Goal: Communication & Community: Answer question/provide support

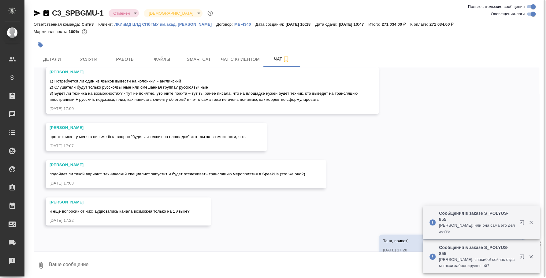
scroll to position [171, 0]
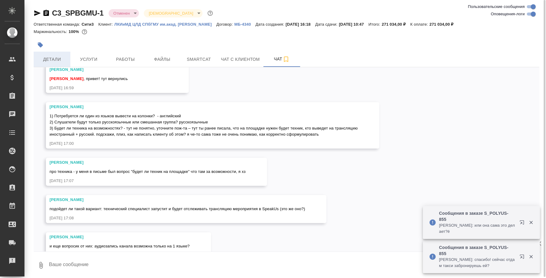
click at [63, 61] on span "Детали" at bounding box center [51, 60] width 29 height 8
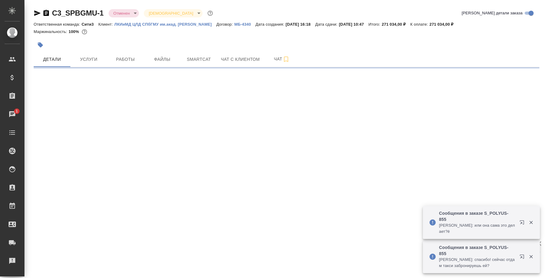
select select "RU"
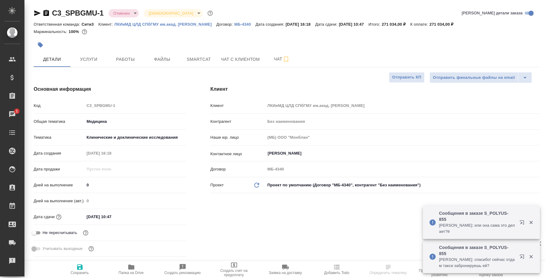
type textarea "x"
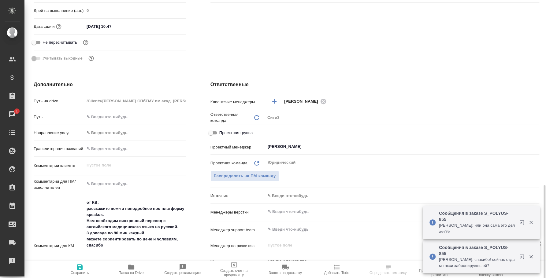
scroll to position [343, 0]
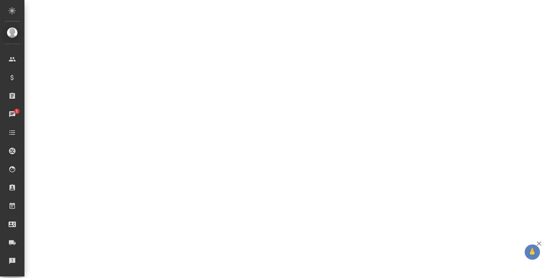
select select "RU"
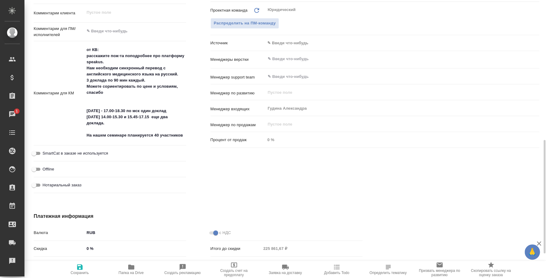
type textarea "x"
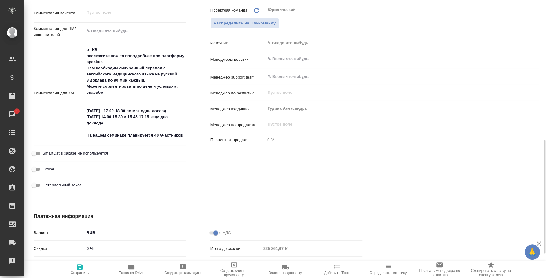
type textarea "x"
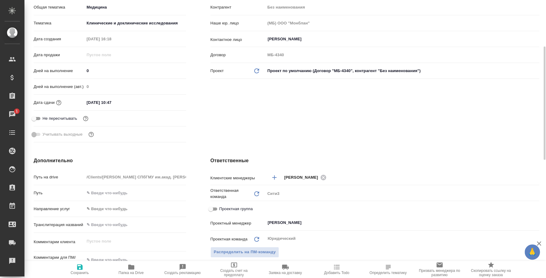
scroll to position [0, 0]
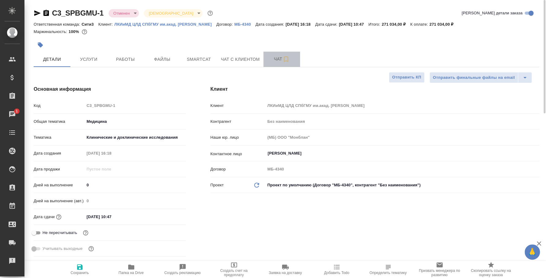
click at [289, 56] on icon "button" at bounding box center [285, 59] width 7 height 7
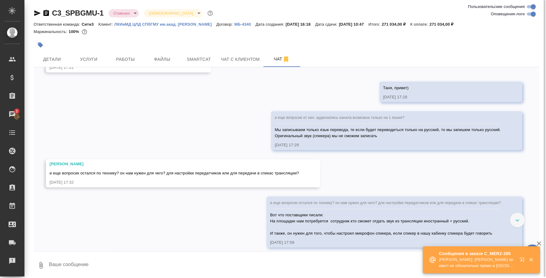
scroll to position [400, 0]
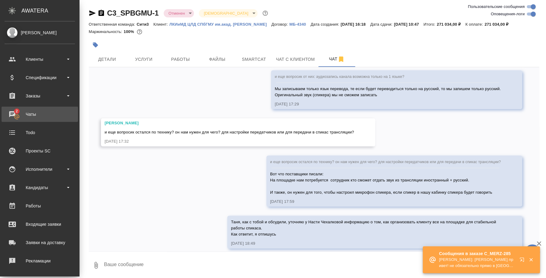
click at [19, 116] on div "Чаты" at bounding box center [40, 114] width 70 height 9
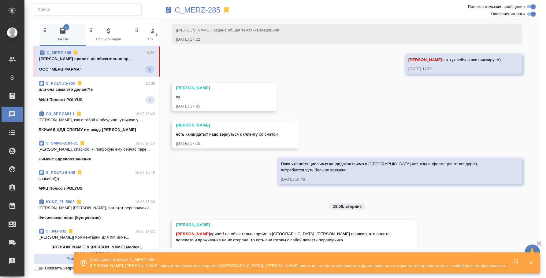
scroll to position [200, 0]
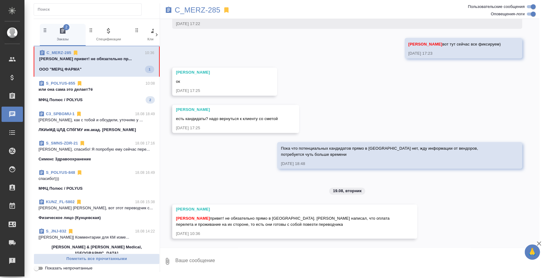
click at [537, 245] on icon "button" at bounding box center [538, 243] width 7 height 7
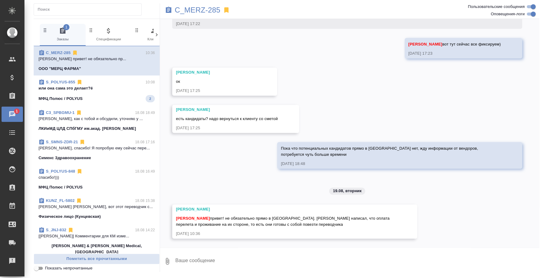
click at [97, 81] on div "S_POLYUS-855 10:08" at bounding box center [97, 82] width 116 height 6
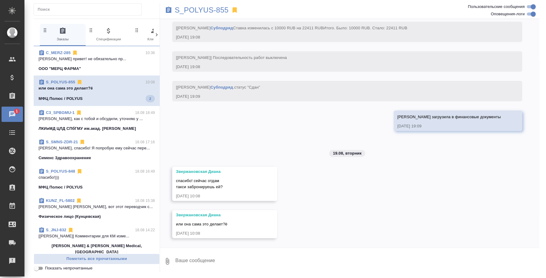
scroll to position [4082, 0]
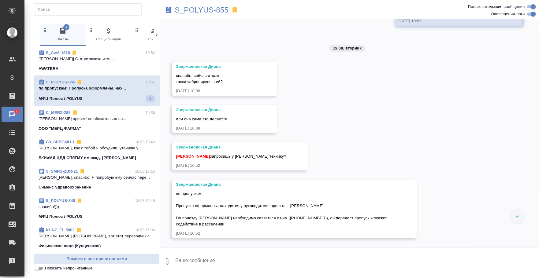
scroll to position [4187, 0]
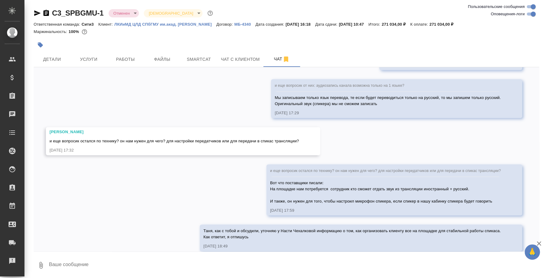
scroll to position [400, 0]
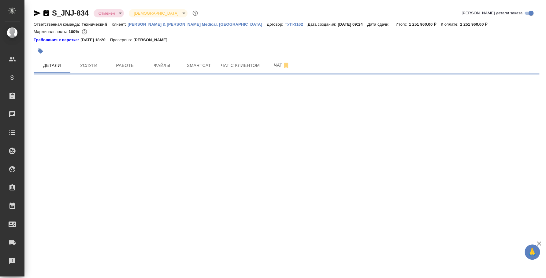
select select "RU"
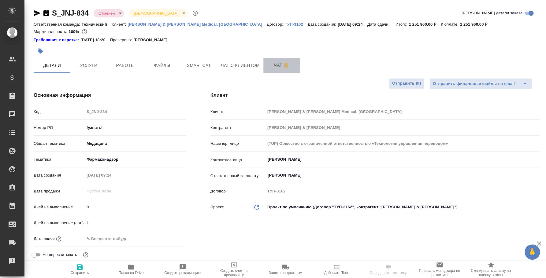
click at [273, 68] on span "Чат" at bounding box center [281, 65] width 29 height 8
type textarea "x"
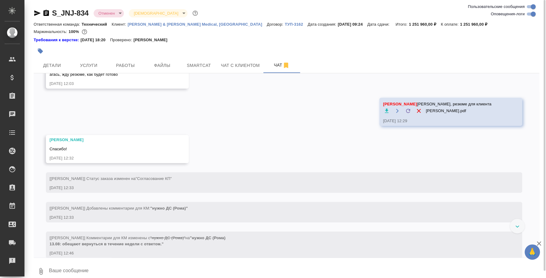
scroll to position [1649, 0]
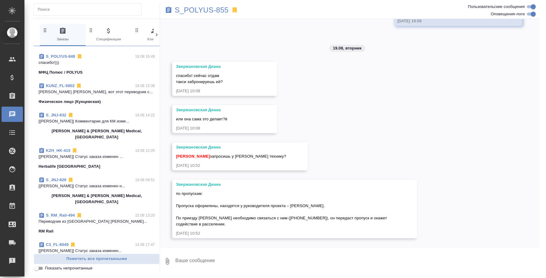
scroll to position [191, 0]
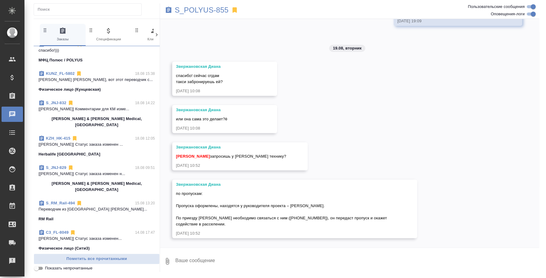
click at [112, 200] on span "S_RM_Rail-494 15.08 13:20 Переводчик из [GEOGRAPHIC_DATA] [PERSON_NAME]... RM R…" at bounding box center [97, 211] width 116 height 22
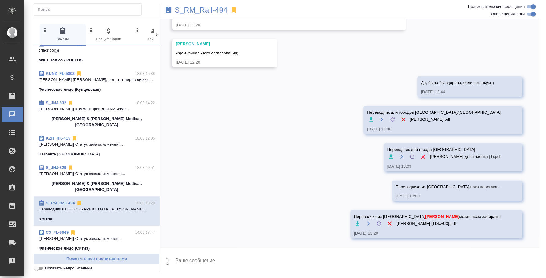
scroll to position [2872, 0]
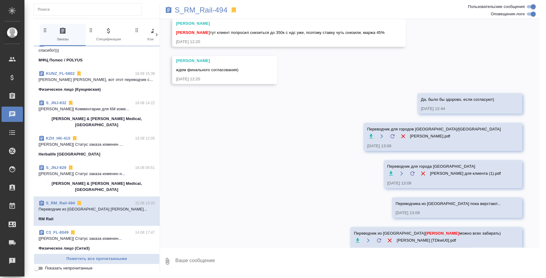
click at [271, 258] on textarea at bounding box center [357, 261] width 364 height 21
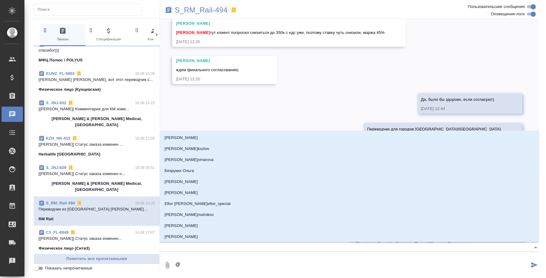
type textarea "@e"
type input "e"
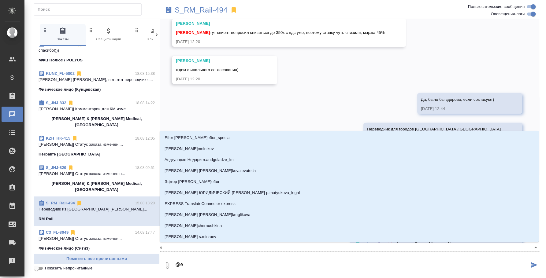
type textarea "@e'c"
type input "e'c"
type textarea "@e'c'v"
type input "e'c'v"
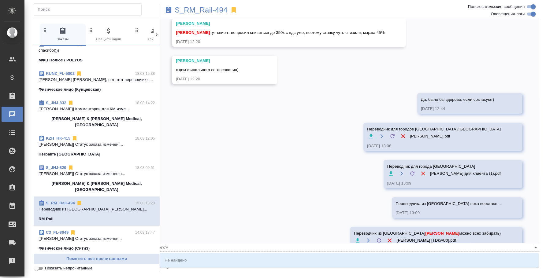
type textarea "@e'c'v'f"
type input "e'c'v'f"
type textarea "@e'c'v"
type input "e'c'v"
type textarea "@e'c"
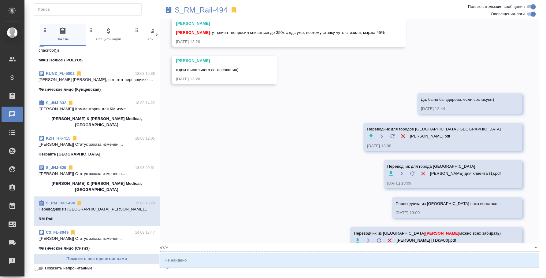
type input "e'c"
type textarea "@e"
type input "e"
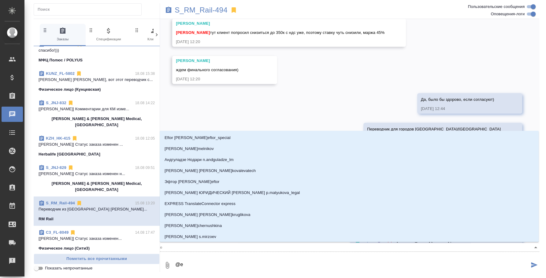
type textarea "@"
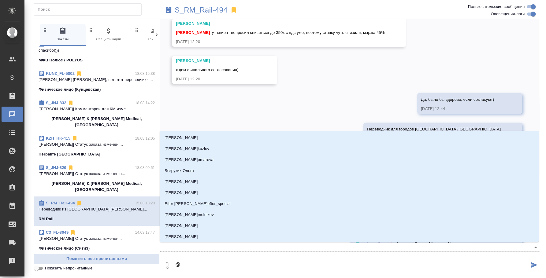
type textarea "@у"
type input "у"
type textarea "@ум"
type input "ум"
type textarea "@у"
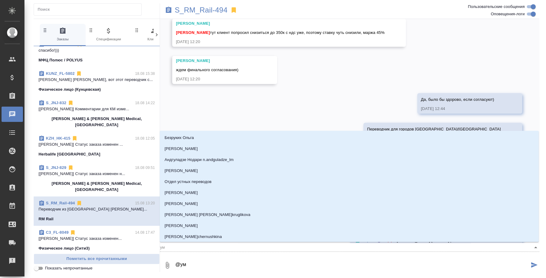
type input "у"
type textarea "@ус"
type input "ус"
type textarea "@усм"
type input "усм"
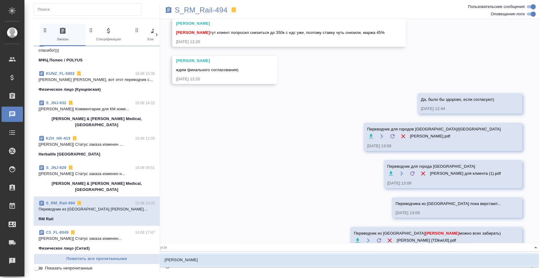
click at [271, 258] on li "Усманова Ольга" at bounding box center [349, 260] width 379 height 11
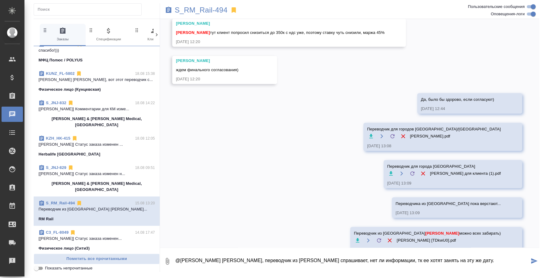
type textarea "@Усманова Ольга Оля, переводчик из Питера спрашивает, нет ли информации, тк ее …"
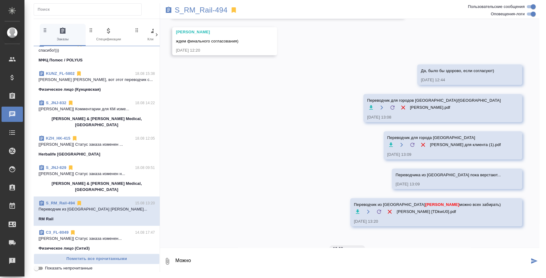
scroll to position [2928, 0]
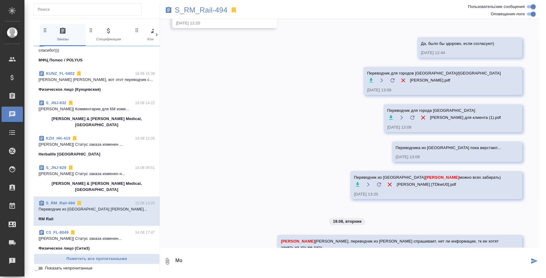
type textarea "М"
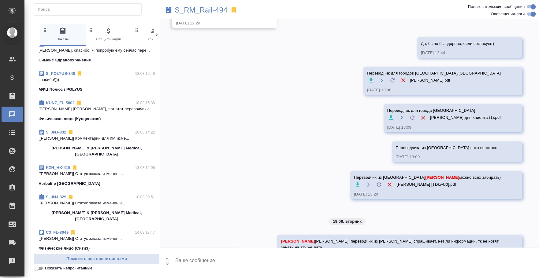
scroll to position [0, 0]
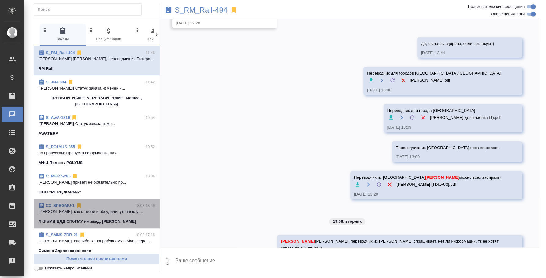
click at [101, 211] on span "C3_SPBGMU-1 18.08 18:49 Таня, как с тобой и обсудили, уточняю у ... ЛКИиМД ЦЛД …" at bounding box center [97, 214] width 116 height 22
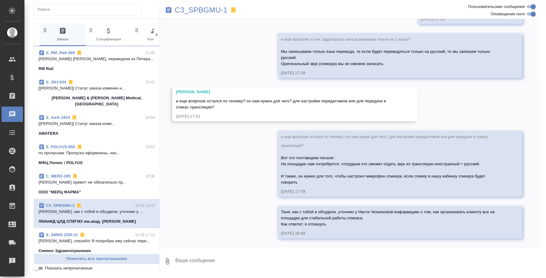
scroll to position [402, 0]
click at [90, 150] on p "по пропускам: Пропуска оформлены, нах..." at bounding box center [97, 153] width 116 height 6
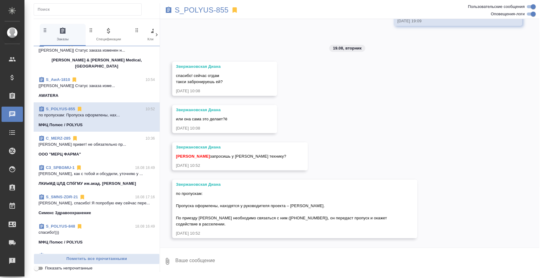
scroll to position [4187, 0]
click at [256, 73] on div "Звержановская Диана спасибо! сейчас отдам такси забронируешь ей? 19.08.25, 10:08" at bounding box center [224, 79] width 105 height 34
click at [247, 112] on div "Звержановская Диана" at bounding box center [216, 110] width 80 height 6
click at [221, 83] on button "Ответить на сообщение" at bounding box center [209, 83] width 67 height 12
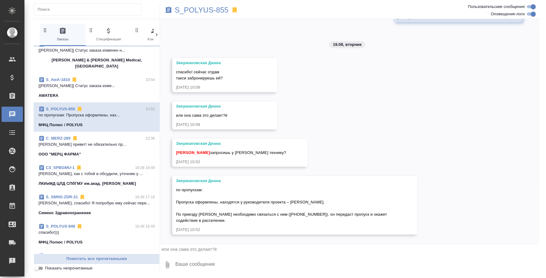
click at [190, 266] on textarea at bounding box center [357, 265] width 364 height 21
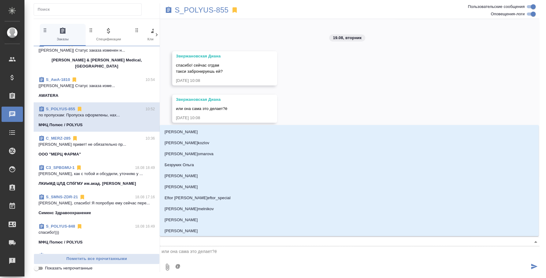
type textarea "@з"
type input "з"
type textarea "@зв"
type input "зв"
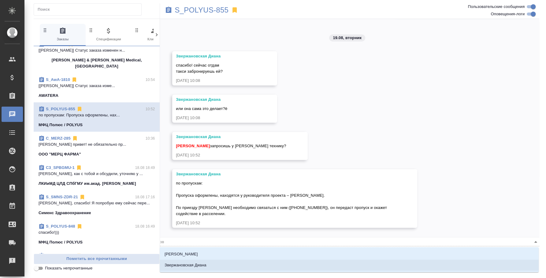
click at [190, 266] on p "Звержановская Диана" at bounding box center [185, 265] width 42 height 6
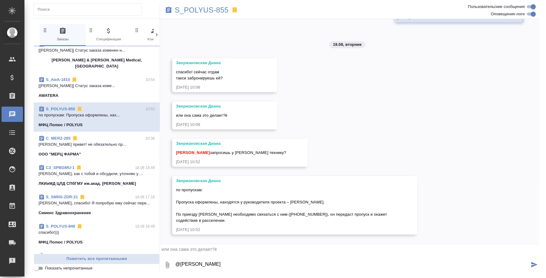
click at [233, 267] on textarea "@Звержановская Диана" at bounding box center [352, 265] width 354 height 21
type textarea "@Звержановская Диана Диана, такси она сама бронирует и мне чек потом скидывает …"
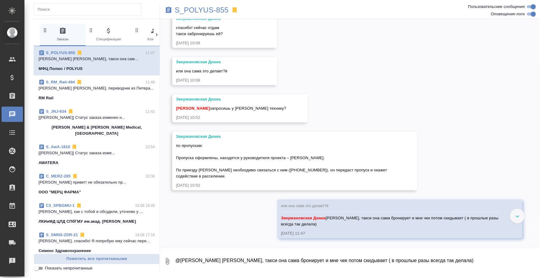
scroll to position [4235, 0]
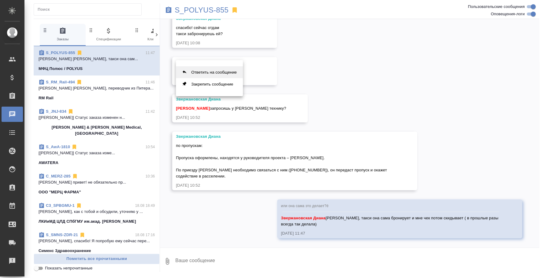
click at [220, 68] on button "Ответить на сообщение" at bounding box center [209, 72] width 67 height 12
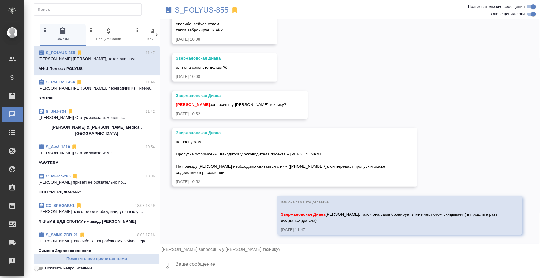
click at [201, 265] on textarea at bounding box center [357, 265] width 364 height 21
click at [319, 263] on textarea "Да, уточню еще раз, что-то она вчера не сказала" at bounding box center [352, 265] width 354 height 21
type textarea "Да, уточню еще раз, что-то она вчера не сказала"
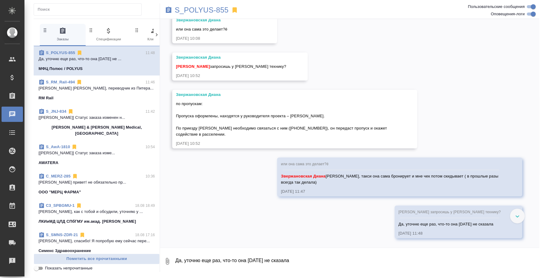
scroll to position [4277, 0]
click at [203, 68] on button "Ответить на сообщение" at bounding box center [209, 67] width 67 height 12
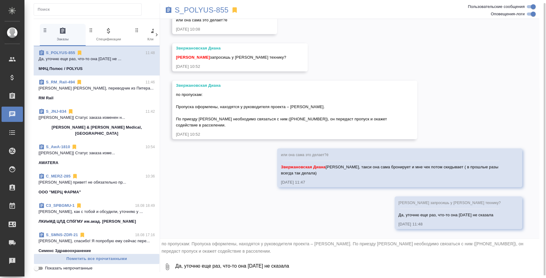
scroll to position [2, 0]
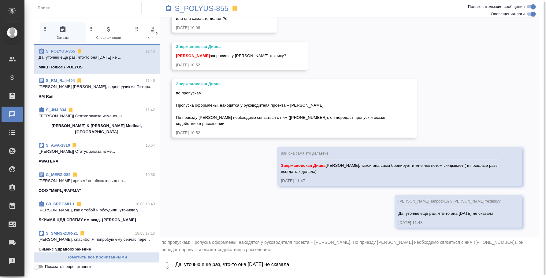
click at [195, 262] on textarea "Да, уточню еще раз, что-то она вчера не сказала" at bounding box center [357, 265] width 364 height 21
type textarea "Эту информацию передам)"
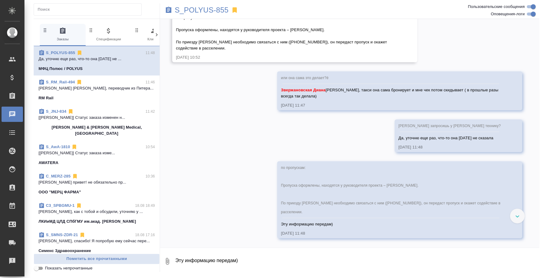
scroll to position [4356, 0]
drag, startPoint x: 197, startPoint y: 56, endPoint x: 175, endPoint y: 32, distance: 32.9
click at [175, 32] on div "Звержановская Диана по пропускам: Пропуска оформлены, находятся у руководителя …" at bounding box center [294, 33] width 245 height 59
copy span "Пропуска оформлены, находятся у руководителя проекта – Евгения Алексеевича Парк…"
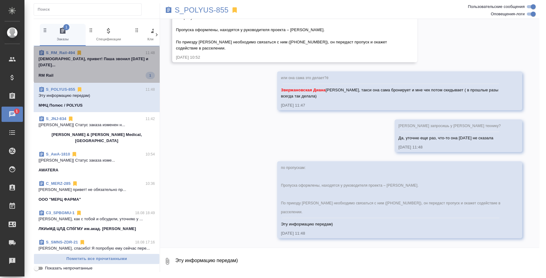
click at [101, 63] on span "S_RM_Rail-494 11:48 Ира, привет! Паша звонил вчера и сегодня... RM Rail 1" at bounding box center [97, 64] width 116 height 29
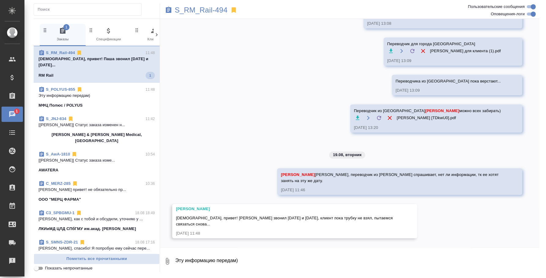
scroll to position [2965, 0]
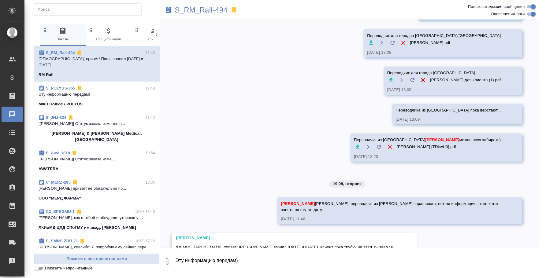
click at [315, 256] on textarea "Эту информацию передам)" at bounding box center [357, 261] width 364 height 21
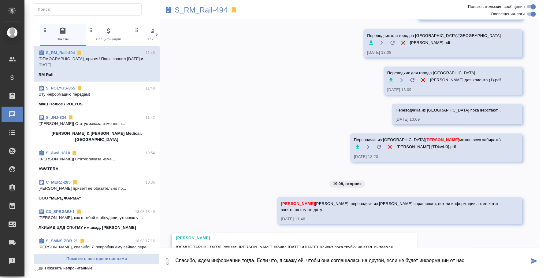
type textarea "Спасибо, ждем информации тогда. Если что, я скажу ей, чтобы она соглашалась на …"
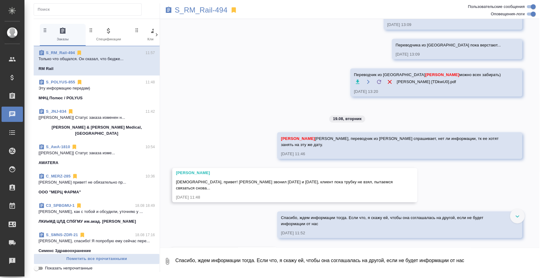
scroll to position [3081, 0]
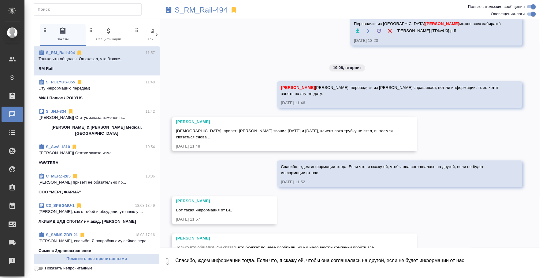
click at [254, 257] on textarea "Спасибо, ждем информации тогда. Если что, я скажу ей, чтобы она соглашалась на …" at bounding box center [357, 261] width 364 height 21
click at [234, 271] on textarea "Спасибо, ждем информации тогда. Если что, я скажу ей, чтобы она соглашалась на …" at bounding box center [357, 261] width 364 height 21
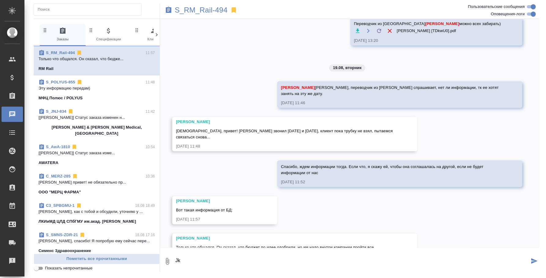
type textarea "J"
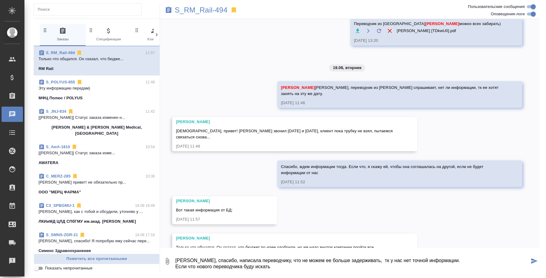
type textarea "Оля, спасибо, написала переводчику, что не можем ее больше задерживать, тк у на…"
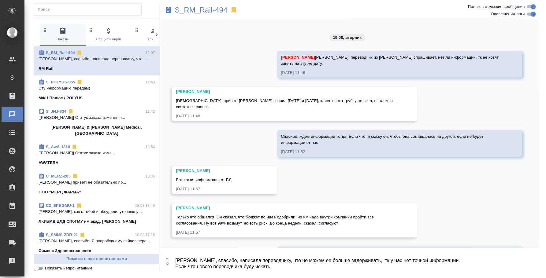
scroll to position [3118, 0]
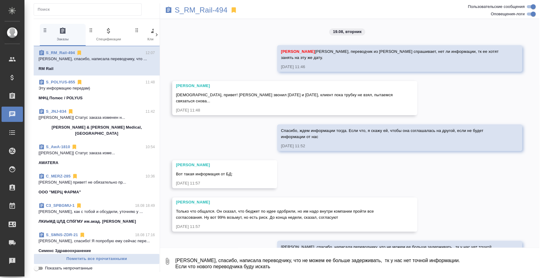
click at [113, 88] on p "Эту информацию передам)" at bounding box center [97, 88] width 116 height 6
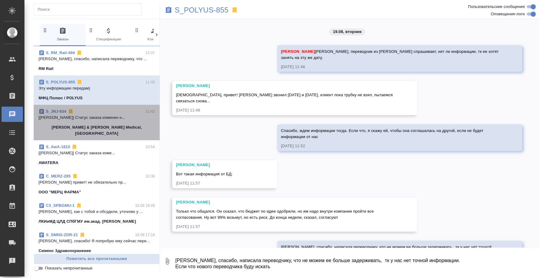
click at [111, 123] on span "S_JNJ-834 11:42 [Усманова Ольга] Статус заказа изменен н... Johnson & Johnson M…" at bounding box center [97, 123] width 116 height 28
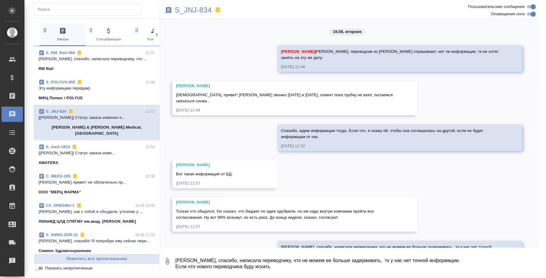
click at [102, 150] on p "[Чехалкова Анастасия] Статус заказа изме..." at bounding box center [97, 153] width 116 height 6
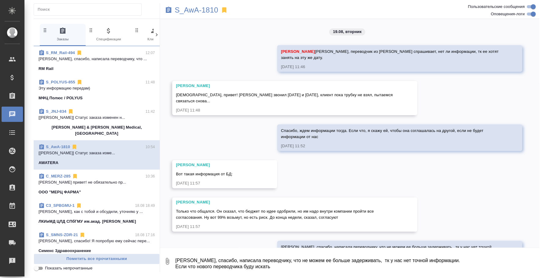
scroll to position [0, 0]
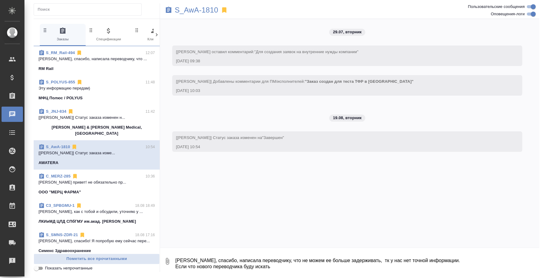
click at [65, 182] on span "C_MERZ-285 10:36 Федотова Ирина привет! не обязательно пр... ООО "МЕРЦ ФАРМА"" at bounding box center [97, 184] width 116 height 22
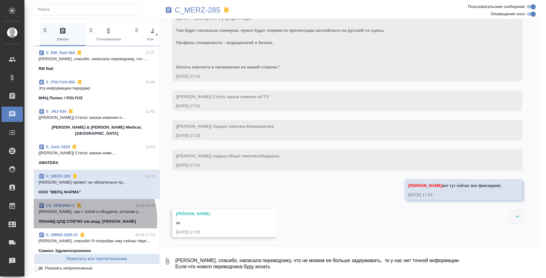
click at [77, 219] on p "ЛКИиМД ЦЛД СПбГМУ им.акад. И.П.Павлова" at bounding box center [88, 222] width 98 height 6
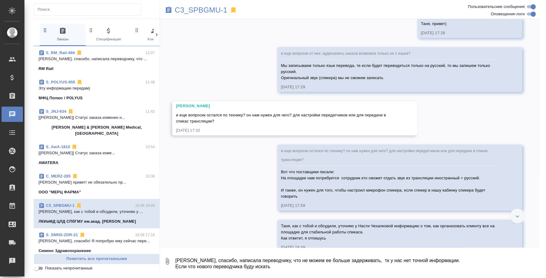
scroll to position [402, 0]
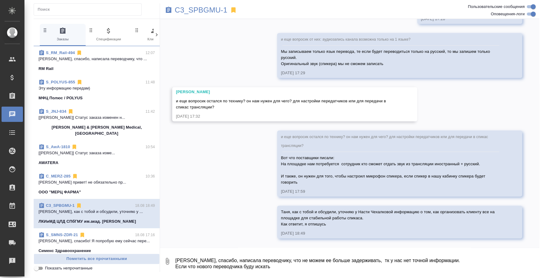
click at [208, 256] on textarea "Оля, спасибо, написала переводчику, что не можем ее больше задерживать, тк у на…" at bounding box center [357, 261] width 364 height 21
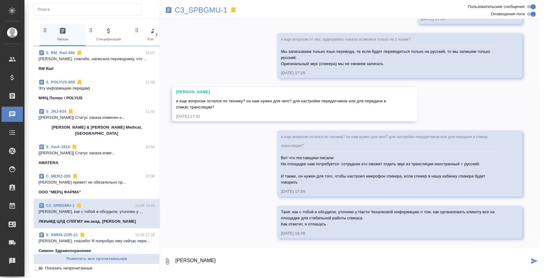
type textarea "Т"
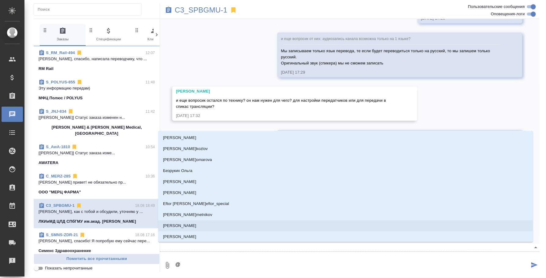
type textarea "@y"
type input "y"
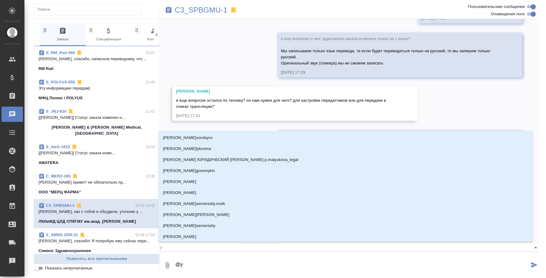
type textarea "@"
type textarea "@y"
type input "y"
type textarea "@yb"
type input "yb"
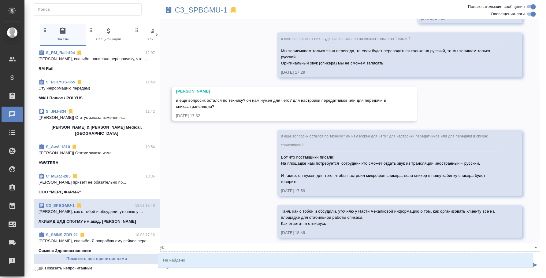
type textarea "@ybr"
type input "ybr"
type textarea "@ybrb"
type input "ybrb"
type textarea "@ybr"
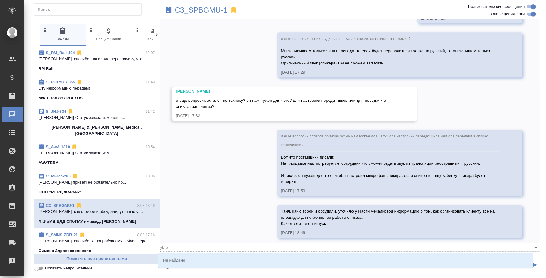
type input "ybr"
type textarea "@yb"
type input "yb"
type textarea "@y"
type input "y"
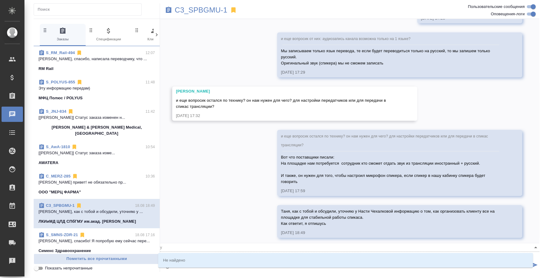
type textarea "@"
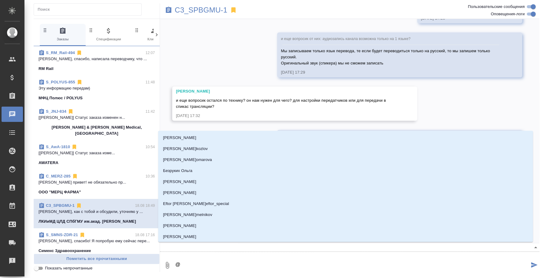
type textarea "@н"
type input "н"
type textarea "@ни"
type input "ни"
type textarea "@ник"
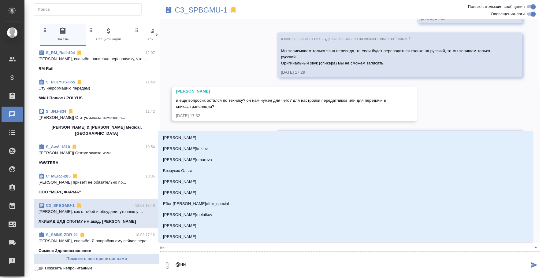
type input "ник"
type textarea "@ники"
type input "ники"
type textarea "@никит"
type input "никит"
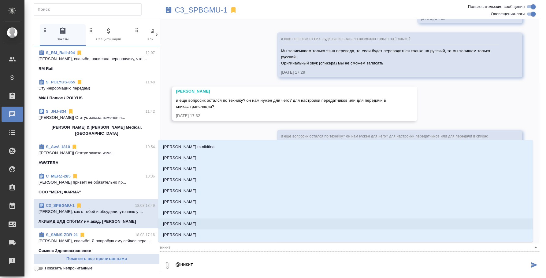
type textarea "@никити"
type input "никити"
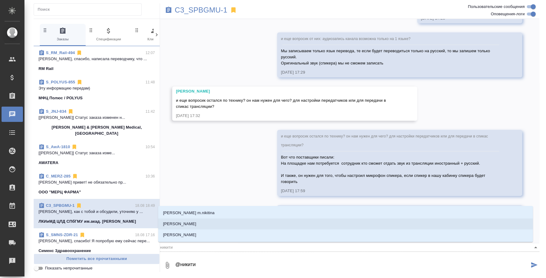
type textarea "@никитин"
type input "никитин"
click at [212, 224] on li "Никитина Татьяна" at bounding box center [345, 224] width 374 height 11
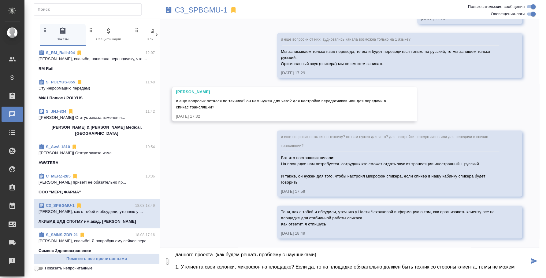
scroll to position [22, 0]
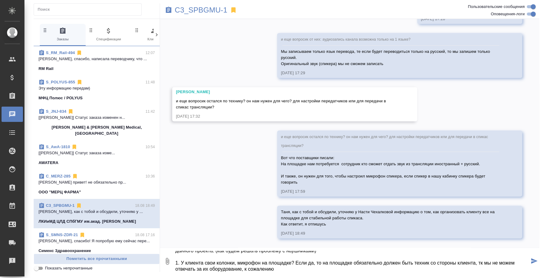
drag, startPoint x: 205, startPoint y: 263, endPoint x: 182, endPoint y: 262, distance: 22.3
click at [182, 262] on textarea "@Никитина Татьяна Таня, тут нужно будет еще раз у клиента уточнить несколько мо…" at bounding box center [352, 261] width 354 height 21
drag, startPoint x: 483, startPoint y: 261, endPoint x: 440, endPoint y: 262, distance: 43.1
click at [440, 262] on textarea "@Никитина Татьяна Таня, тут нужно будет еще раз у клиента уточнить несколько мо…" at bounding box center [352, 261] width 354 height 21
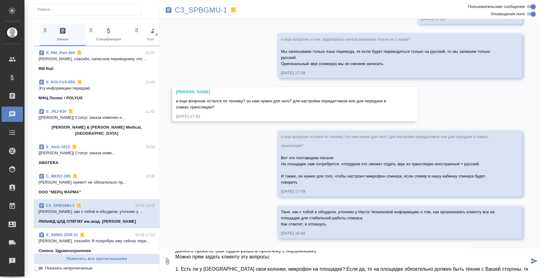
scroll to position [28, 0]
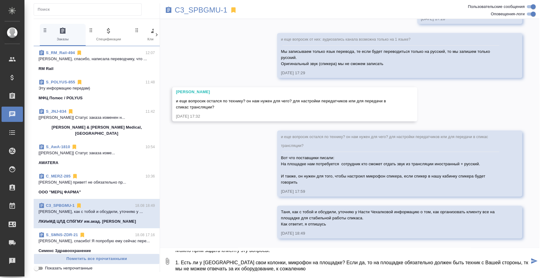
drag, startPoint x: 481, startPoint y: 262, endPoint x: 485, endPoint y: 273, distance: 11.8
click at [485, 273] on div "C3_SPBGMU-1 0 Заказы 0 Спецификации 0 Клиенты 0 Входящие 0 Тендеры 0 Исполнител…" at bounding box center [286, 137] width 512 height 275
click at [479, 265] on textarea "@Никитина Татьяна Таня, тут нужно будет еще раз у клиента уточнить несколько мо…" at bounding box center [352, 261] width 354 height 21
type textarea "@Никитина Татьяна Таня, тут нужно будет еще раз у клиента уточнить несколько мо…"
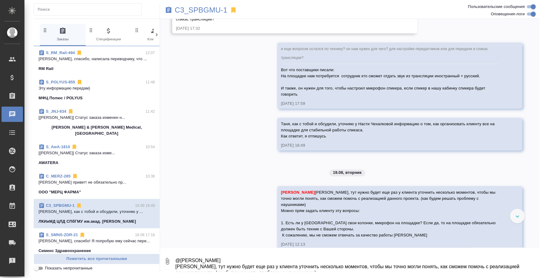
scroll to position [501, 0]
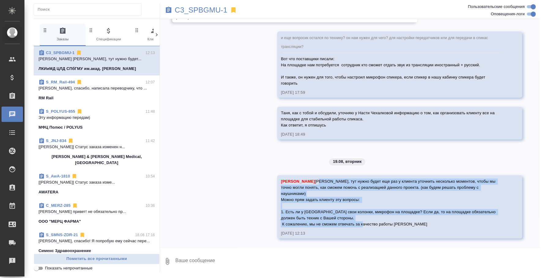
drag, startPoint x: 395, startPoint y: 225, endPoint x: 270, endPoint y: 188, distance: 130.9
click at [270, 188] on div "16.07, среда [Никитина Татьяна] Задана общая тематика: Медицина 16.07.25, 10:46…" at bounding box center [349, 133] width 379 height 229
copy span "Таня, тут нужно будет еще раз у клиента уточнить несколько моментов, чтобы мы т…"
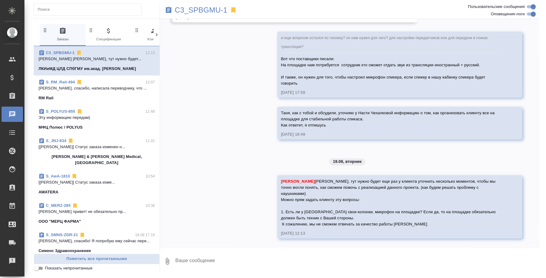
click at [241, 261] on textarea at bounding box center [357, 261] width 364 height 21
type textarea "н"
type textarea "Б"
type textarea "Я"
type textarea "С"
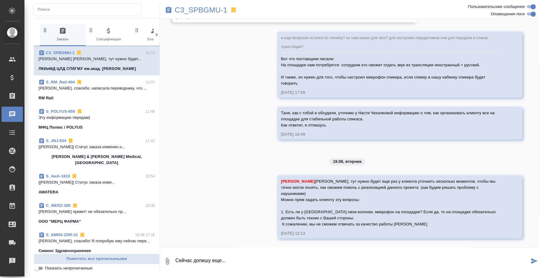
type textarea "Сейчас допишу еще..."
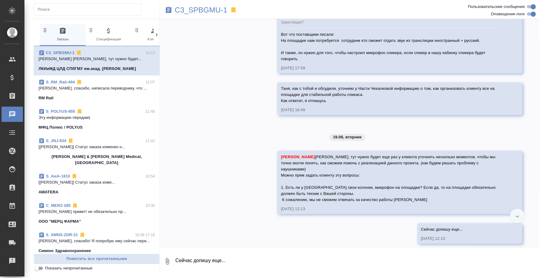
scroll to position [530, 0]
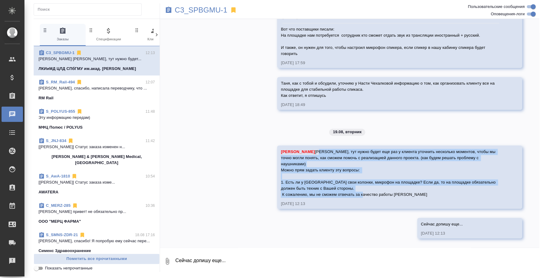
drag, startPoint x: 415, startPoint y: 194, endPoint x: 279, endPoint y: 157, distance: 140.7
click at [281, 157] on div "Никитина Татьяна Таня, тут нужно будет еще раз у клиента уточнить несколько мом…" at bounding box center [391, 172] width 220 height 50
copy span "Таня, тут нужно будет еще раз у клиента уточнить несколько моментов, чтобы мы т…"
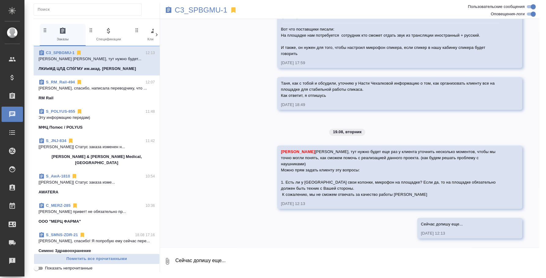
click at [232, 260] on textarea "Сейчас допишу еще..." at bounding box center [357, 261] width 364 height 21
paste textarea "Таня, тут нужно будет еще раз у клиента уточнить несколько моментов, чтобы мы т…"
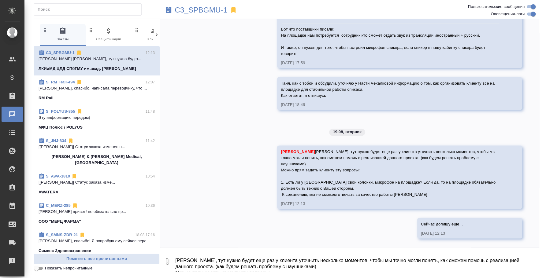
scroll to position [22, 0]
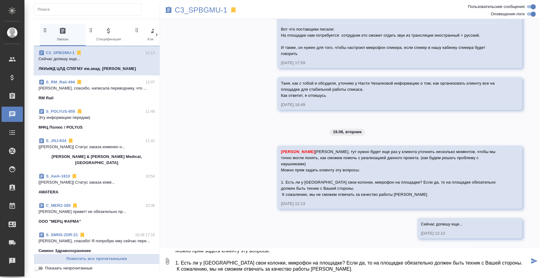
drag, startPoint x: 329, startPoint y: 268, endPoint x: 217, endPoint y: 270, distance: 112.2
click at [217, 270] on textarea "Таня, тут нужно будет еще раз у клиента уточнить несколько моментов, чтобы мы т…" at bounding box center [352, 261] width 354 height 21
click at [420, 268] on textarea "Таня, тут нужно будет еще раз у клиента уточнить несколько моментов, чтобы мы т…" at bounding box center [352, 261] width 354 height 21
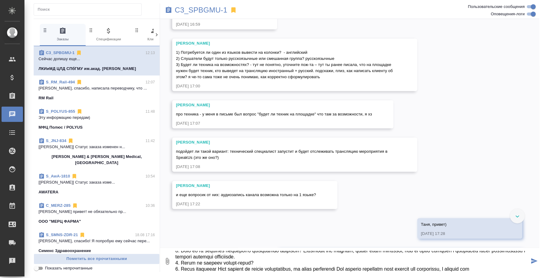
scroll to position [53, 0]
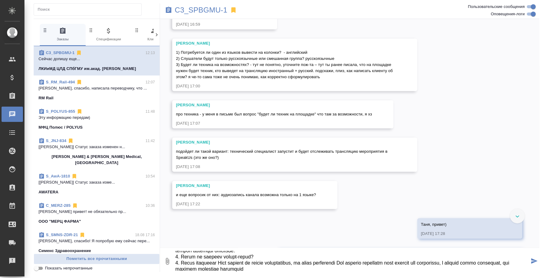
click at [312, 261] on textarea at bounding box center [352, 261] width 354 height 21
click at [452, 267] on textarea at bounding box center [352, 261] width 354 height 21
click at [484, 267] on textarea at bounding box center [352, 261] width 354 height 21
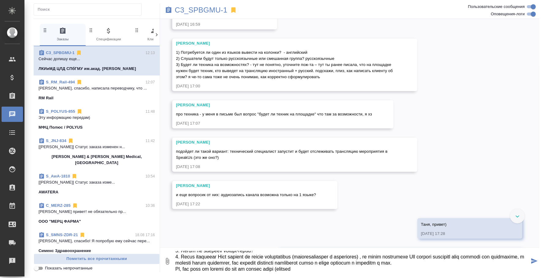
click at [228, 270] on textarea at bounding box center [352, 261] width 354 height 21
click at [237, 268] on textarea at bounding box center [352, 261] width 354 height 21
click at [182, 270] on textarea at bounding box center [352, 261] width 354 height 21
drag, startPoint x: 327, startPoint y: 270, endPoint x: 220, endPoint y: 272, distance: 107.3
click at [220, 272] on div "C3_SPBGMU-1 0 Заказы 0 Спецификации 0 Клиенты 0 Входящие 0 Тендеры 0 Исполнител…" at bounding box center [286, 137] width 512 height 275
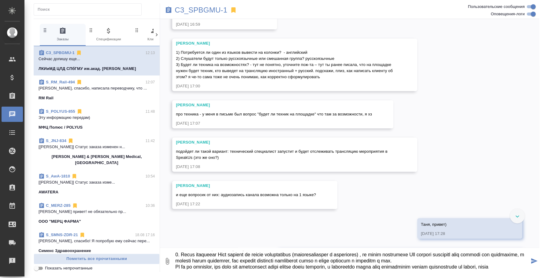
scroll to position [65, 0]
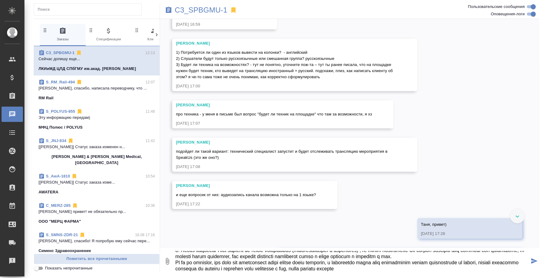
type textarea "Таня, тут нужно будет еще раз у клиента уточнить несколько моментов, чтобы мы т…"
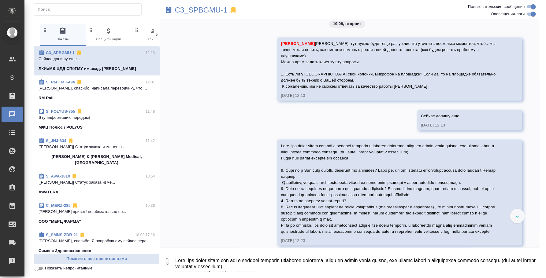
scroll to position [652, 0]
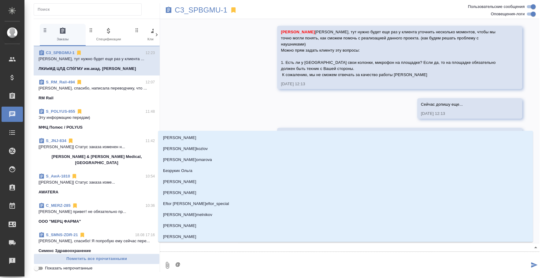
type textarea "@n"
type input "n"
type textarea "@nf"
type input "nf"
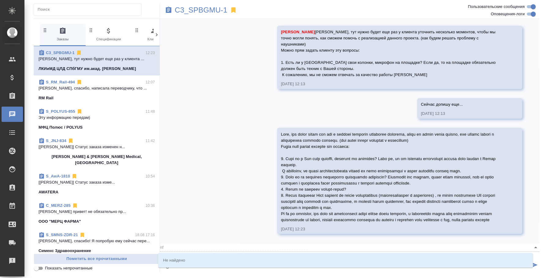
type textarea "@n"
type input "n"
type textarea "@"
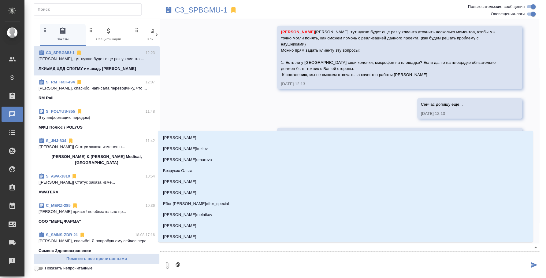
type textarea "@т"
type input "т"
type textarea "@та"
type input "та"
type textarea "@тат"
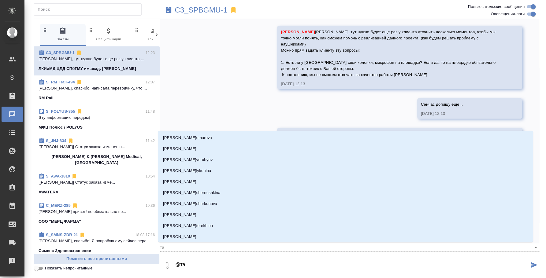
type input "тат"
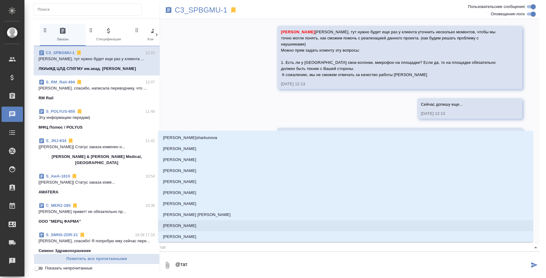
click at [199, 226] on li "Никитина Татьяна" at bounding box center [345, 225] width 374 height 11
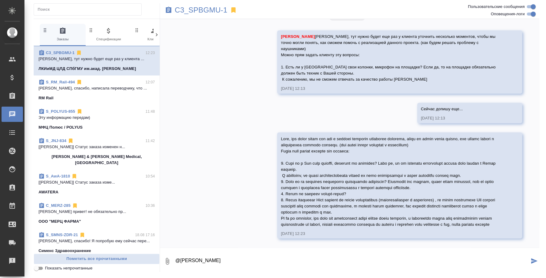
type textarea "@Никитина Татьяна"
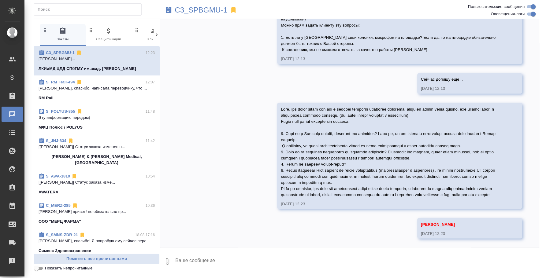
scroll to position [681, 0]
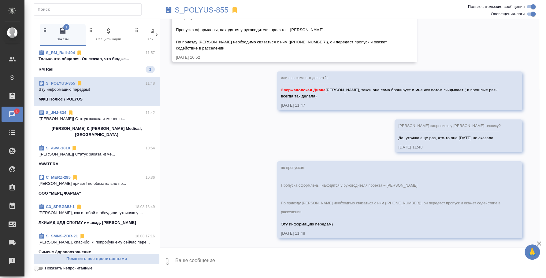
scroll to position [4356, 0]
click at [82, 68] on div "RM Rail 2" at bounding box center [97, 69] width 116 height 7
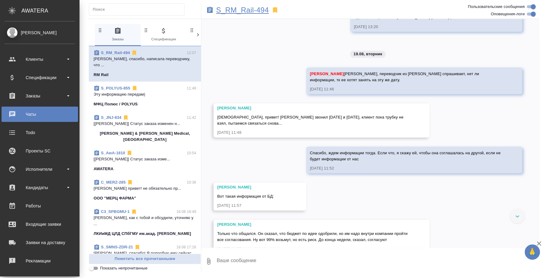
scroll to position [3188, 0]
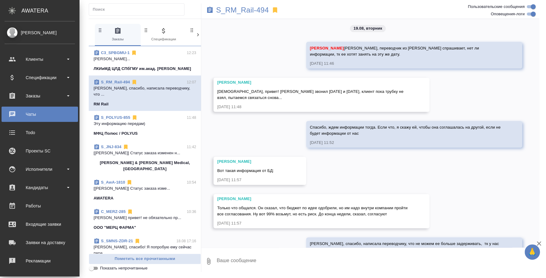
click at [126, 65] on span "C3_SPBGMU-1 12:23 Никитина Татьяна... ЛКИиМД ЦЛД СПбГМУ им.акад. И.П.Павлова" at bounding box center [145, 61] width 102 height 22
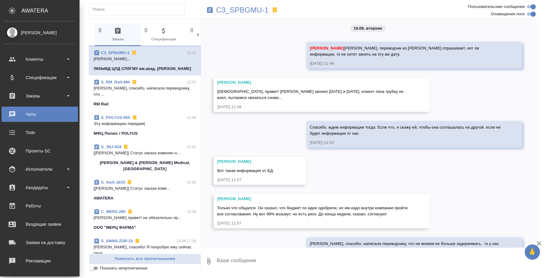
scroll to position [768, 0]
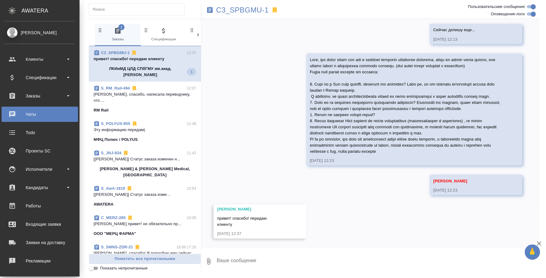
click at [111, 95] on p "Оля, спасибо, написала переводчику, что ..." at bounding box center [145, 97] width 102 height 12
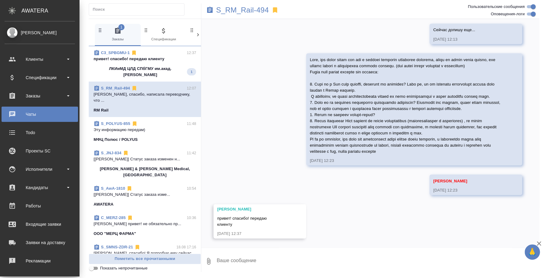
click at [124, 65] on span "C3_SPBGMU-1 12:37 привет! спасибо! передаю клиенту ЛКИиМД ЦЛД СПбГМУ им.акад. И…" at bounding box center [145, 64] width 102 height 28
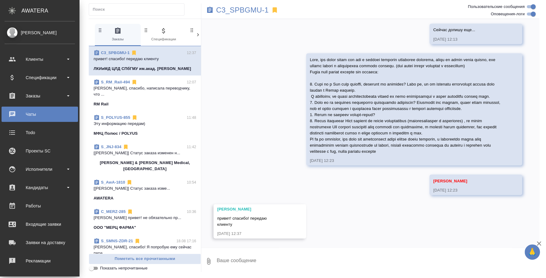
scroll to position [768, 0]
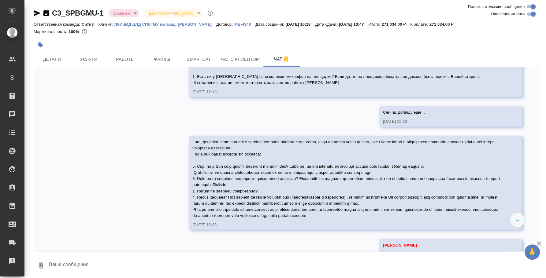
scroll to position [699, 0]
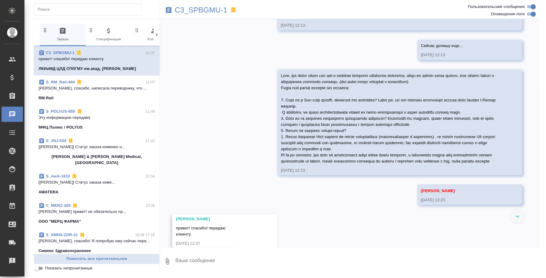
scroll to position [725, 0]
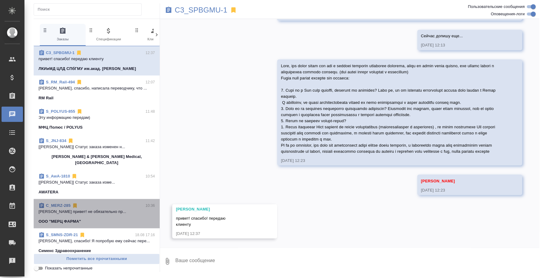
click at [108, 203] on div "C_MERZ-285 10:36" at bounding box center [97, 206] width 116 height 6
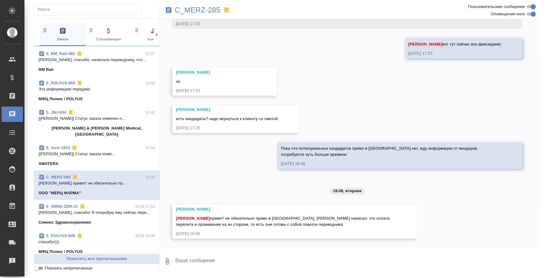
scroll to position [38, 0]
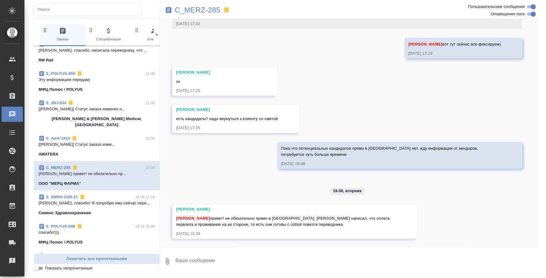
click at [267, 265] on textarea at bounding box center [357, 261] width 364 height 21
click at [218, 10] on p "C_MERZ-285" at bounding box center [198, 10] width 46 height 6
click at [227, 255] on textarea at bounding box center [357, 261] width 364 height 21
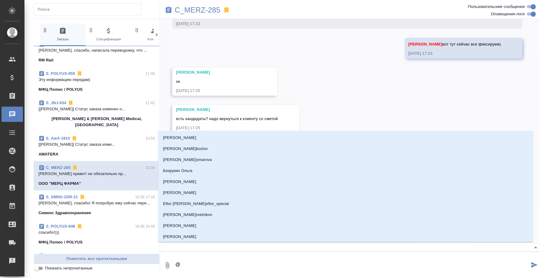
type textarea "@k"
type input "k"
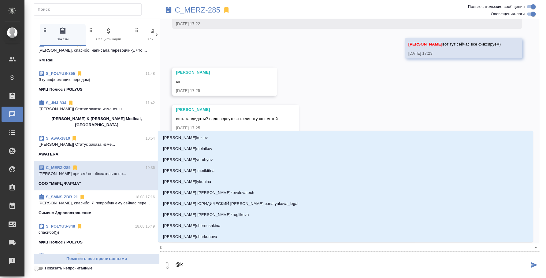
type textarea "@kz"
type input "kz"
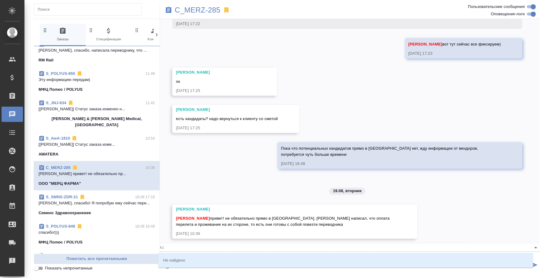
type textarea "@k"
type input "k"
type textarea "@"
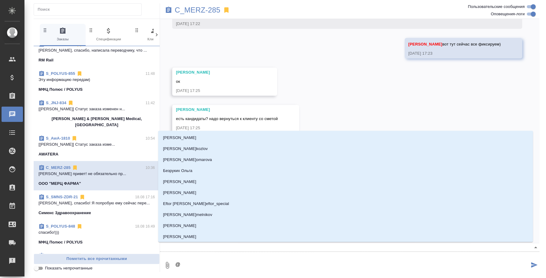
type textarea "@л"
type input "л"
type textarea "@ля"
type input "ля"
type textarea "@лям"
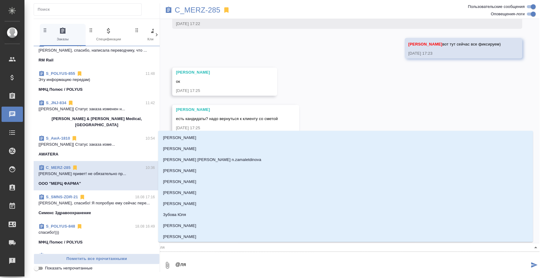
type input "лям"
type textarea "@лями"
type input "лями"
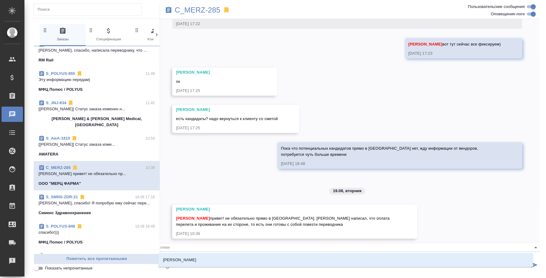
click at [227, 255] on li "[PERSON_NAME]" at bounding box center [345, 260] width 374 height 11
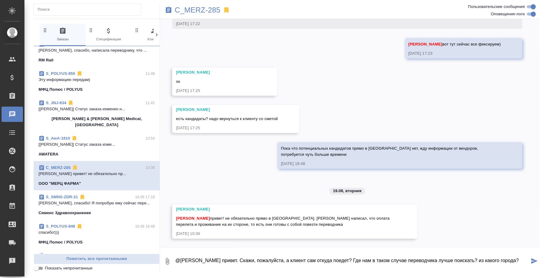
type textarea "@Лямина Надежда привет. Скажи, пожалуйста, а клиент сам откуда поедет? Где нам …"
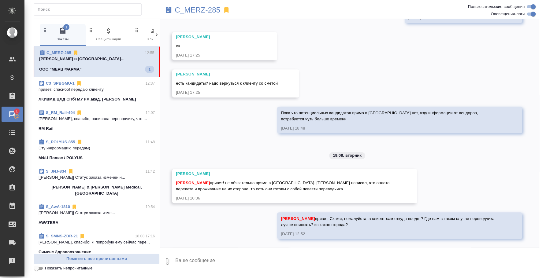
scroll to position [272, 0]
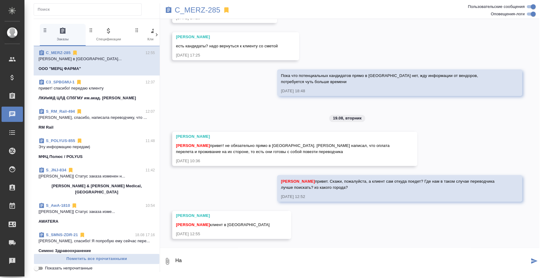
type textarea "Н"
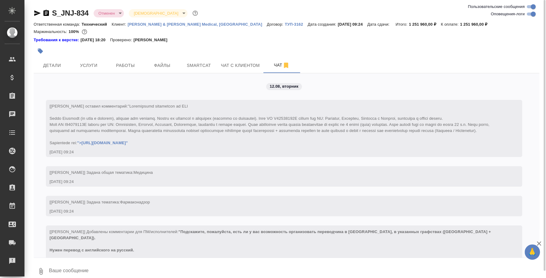
scroll to position [1649, 0]
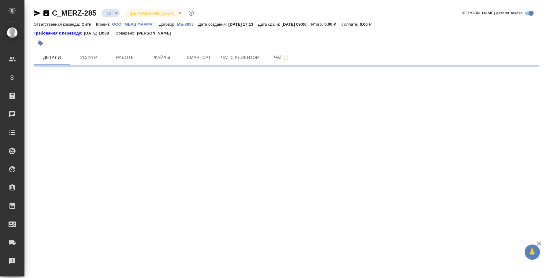
select select "RU"
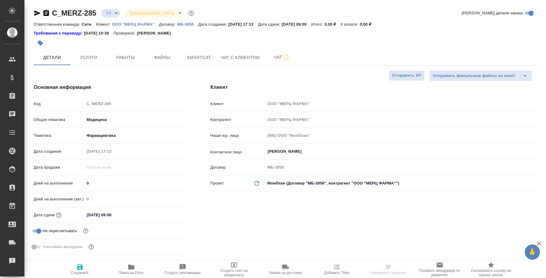
type textarea "x"
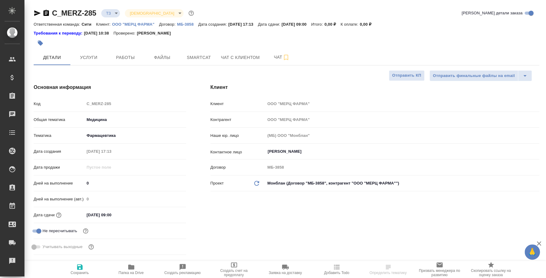
type textarea "x"
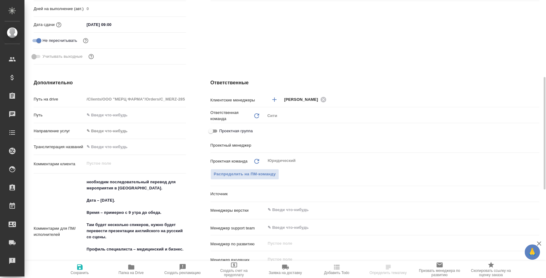
type input "[PERSON_NAME]"
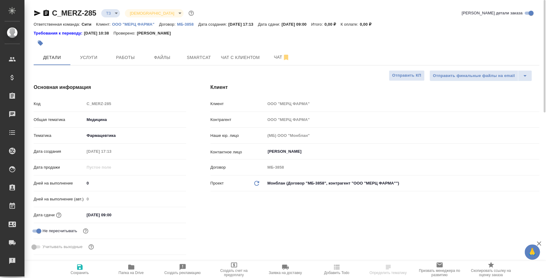
select select "RU"
type textarea "x"
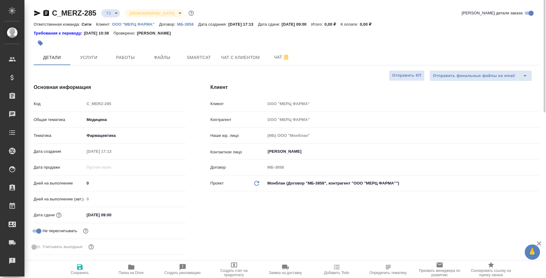
type textarea "x"
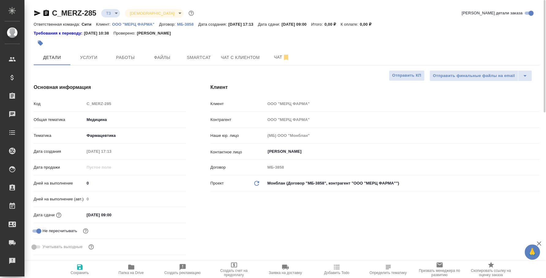
type textarea "x"
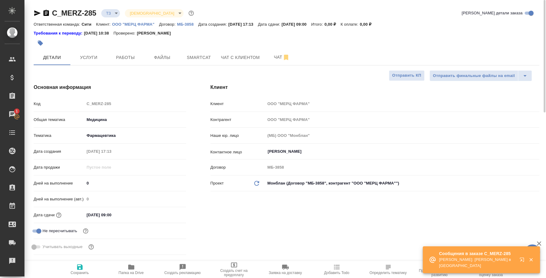
type textarea "x"
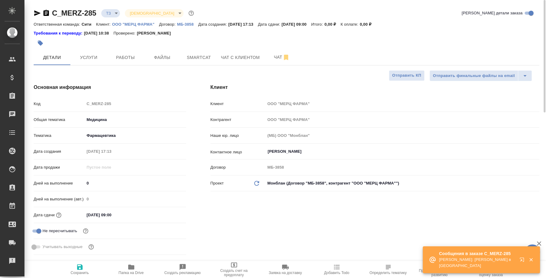
type textarea "x"
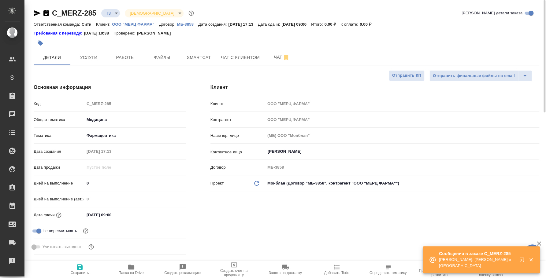
type textarea "x"
click at [522, 260] on icon "button" at bounding box center [522, 260] width 7 height 7
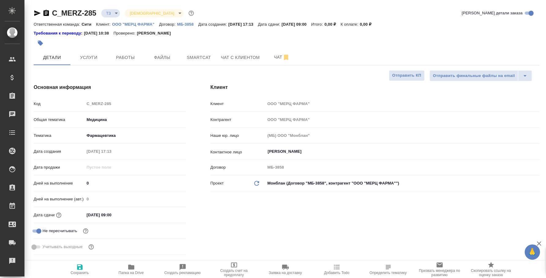
type textarea "x"
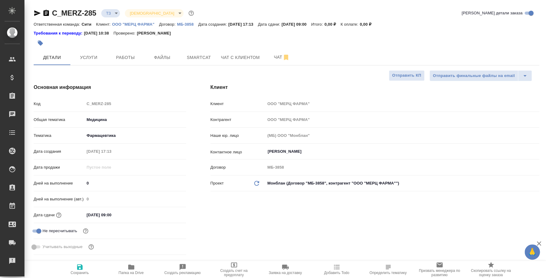
type textarea "x"
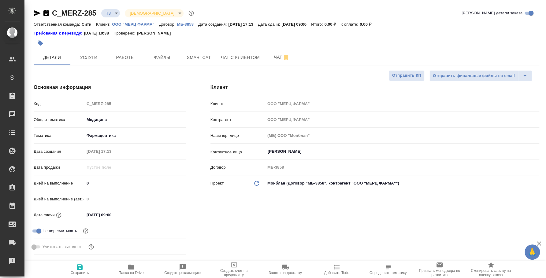
type textarea "x"
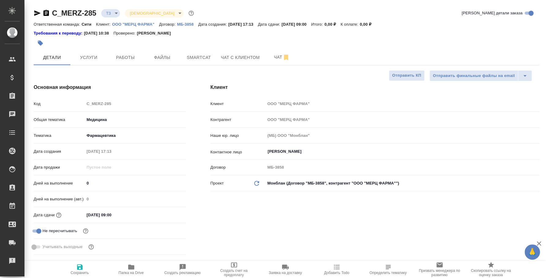
type textarea "x"
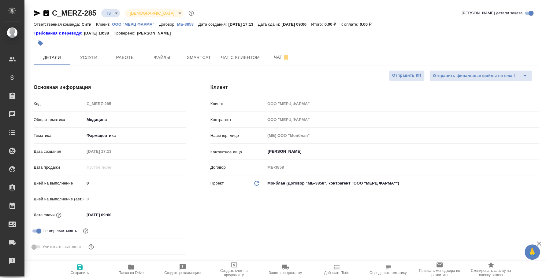
type textarea "x"
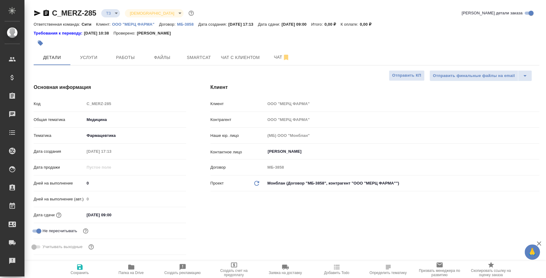
type textarea "x"
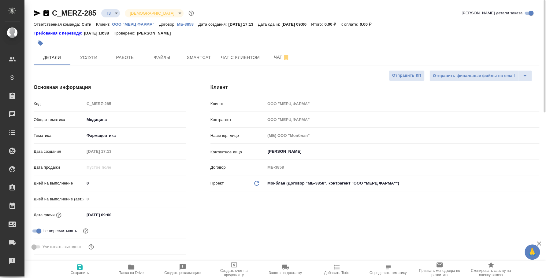
type textarea "x"
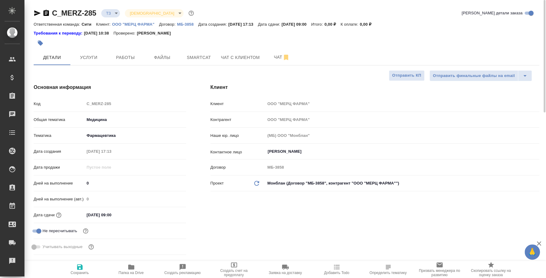
type textarea "x"
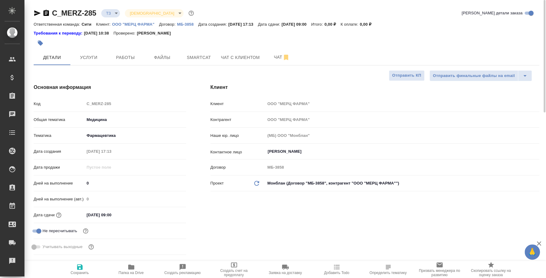
type textarea "x"
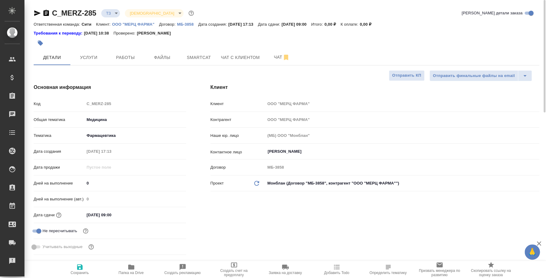
type textarea "x"
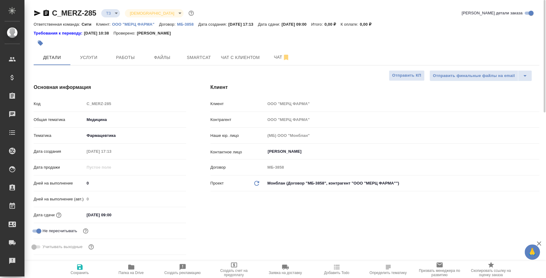
type textarea "x"
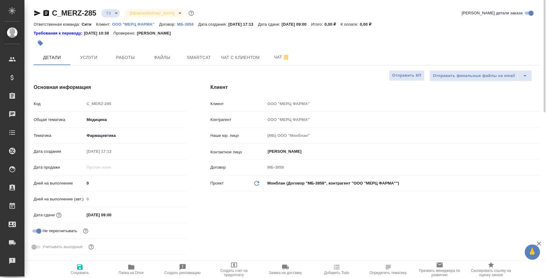
type textarea "x"
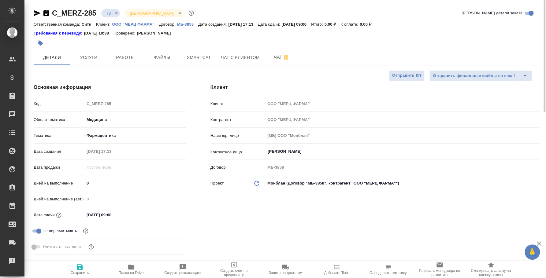
type textarea "x"
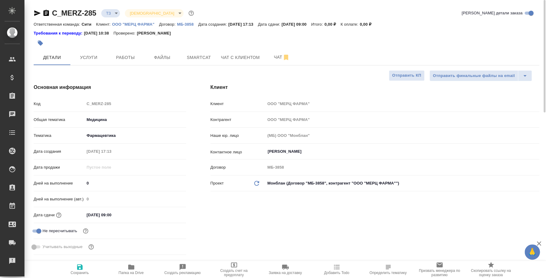
type textarea "x"
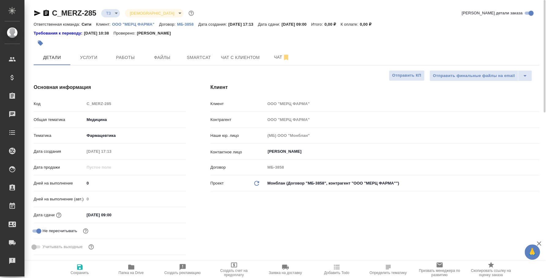
type textarea "x"
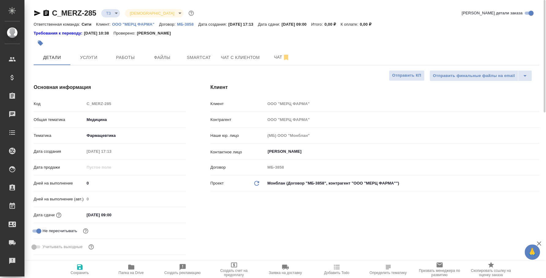
type textarea "x"
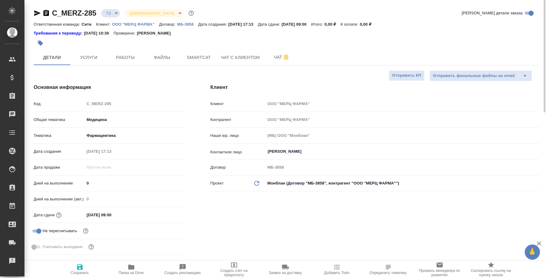
type textarea "x"
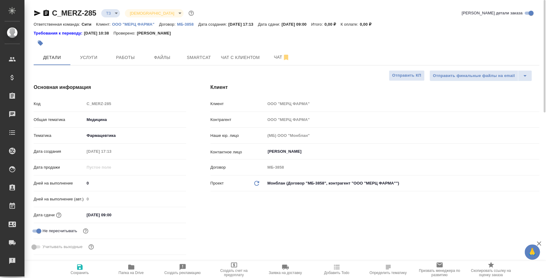
type textarea "x"
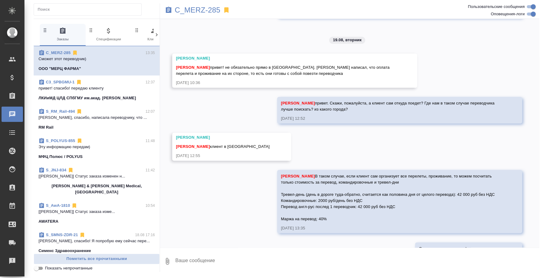
scroll to position [389, 0]
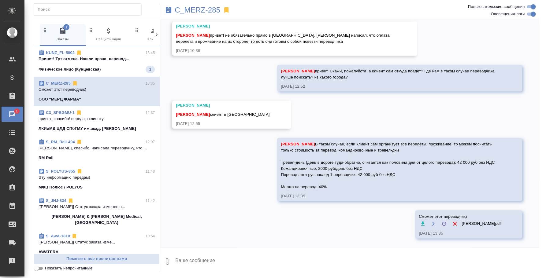
click at [116, 64] on span "KUNZ_FL-5802 13:45 Привет! Тут отмена. Нашли врача- перевод... Физическое лицо …" at bounding box center [97, 61] width 116 height 23
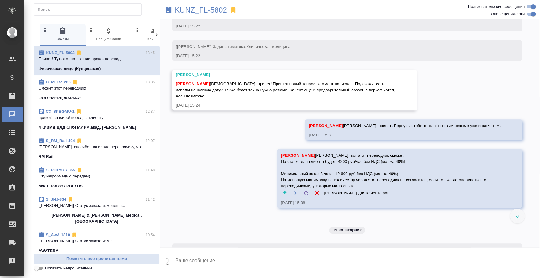
scroll to position [270, 0]
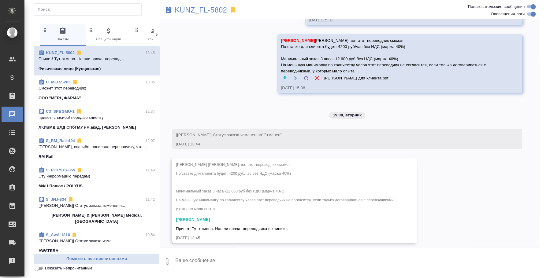
click at [264, 256] on textarea at bounding box center [357, 261] width 364 height 21
type textarea "Юля, привет! Поняла, отменяю переводчику"
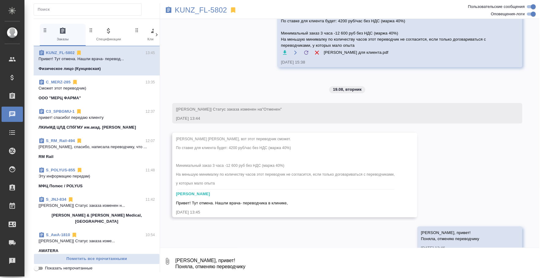
scroll to position [306, 0]
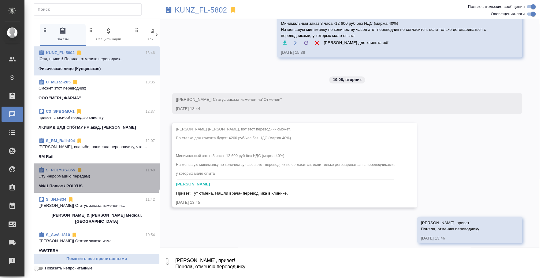
click at [96, 175] on p "Эту информацию передам)" at bounding box center [97, 176] width 116 height 6
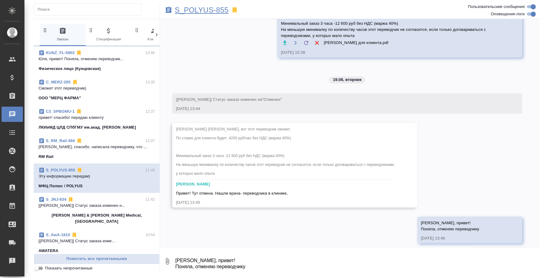
click at [205, 8] on p "S_POLYUS-855" at bounding box center [202, 10] width 54 height 6
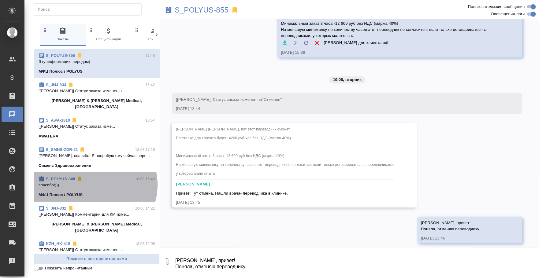
click at [94, 182] on p "спасибо!)))" at bounding box center [97, 185] width 116 height 6
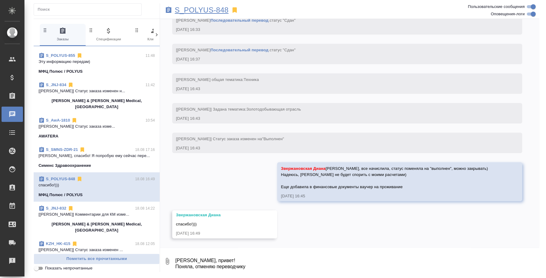
scroll to position [3677, 0]
click at [197, 10] on p "S_POLYUS-848" at bounding box center [202, 10] width 54 height 6
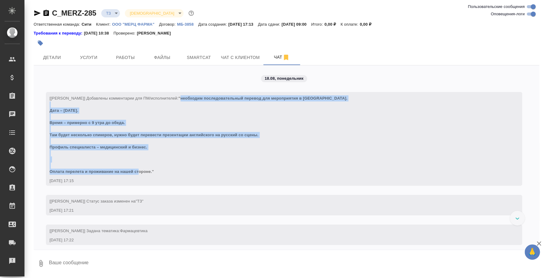
drag, startPoint x: 183, startPoint y: 98, endPoint x: 207, endPoint y: 173, distance: 79.1
click at [207, 173] on div "[[PERSON_NAME]] Добавлены комментарии для ПМ/исполнителей: "необходим последова…" at bounding box center [275, 134] width 451 height 81
copy span "необходим последовательный перевод для мероприятия в [GEOGRAPHIC_DATA]. Дата – …"
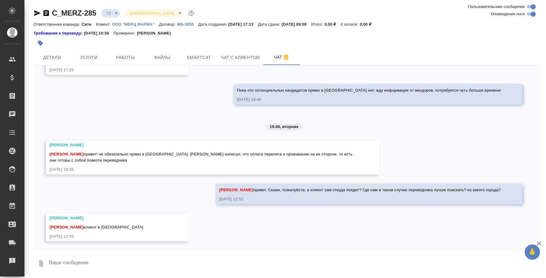
scroll to position [305, 0]
click at [169, 262] on textarea at bounding box center [293, 263] width 491 height 21
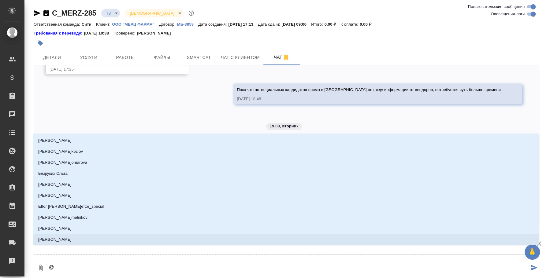
click at [85, 264] on textarea "@" at bounding box center [288, 268] width 481 height 21
type textarea "@y"
type input "y"
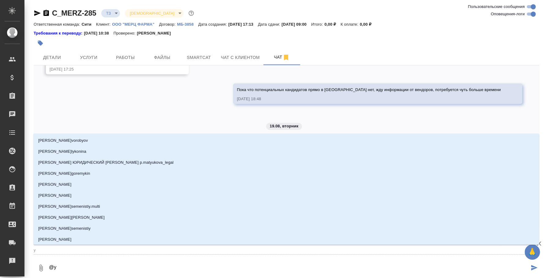
type textarea "@yf"
type input "yf"
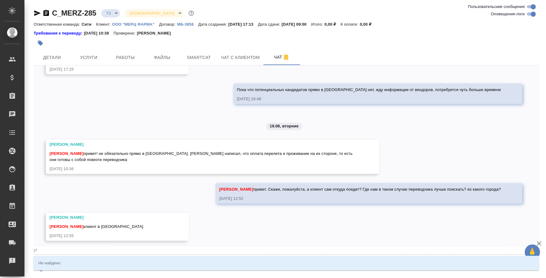
type textarea "@y"
type input "y"
type textarea "@"
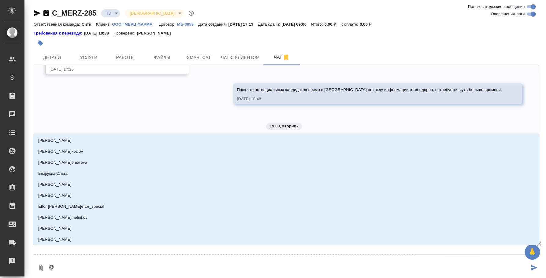
type textarea "@y"
type input "y"
type textarea "@yf"
type input "yf"
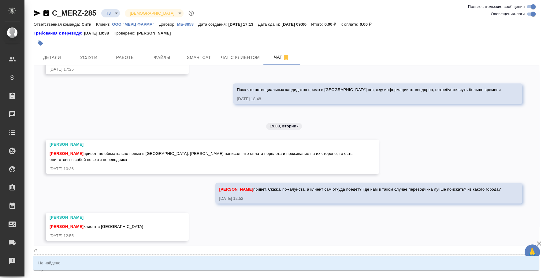
type textarea "@yfl"
type input "yfl"
type textarea "@yflt"
type input "yflt"
type textarea "@yflt;"
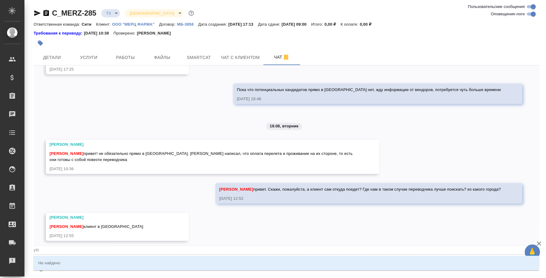
type input "yflt;"
type textarea "@yflt;l"
type input "yflt;l"
type textarea "@yflt;lf"
type input "yflt;lf"
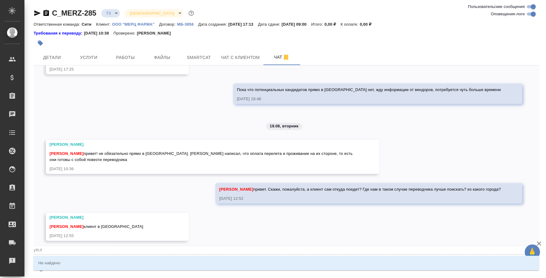
type textarea "@yflt;l"
type input "yflt;l"
type textarea "@yflt;"
type input "yflt;"
type textarea "@yflt"
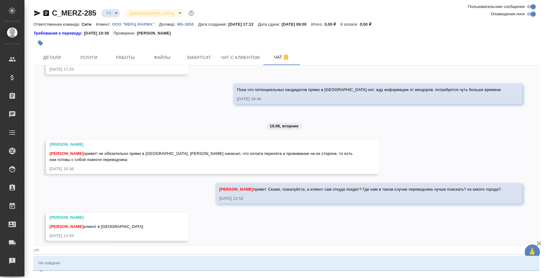
type input "yflt"
type textarea "@yfl"
type input "yfl"
type textarea "@yf"
type input "yf"
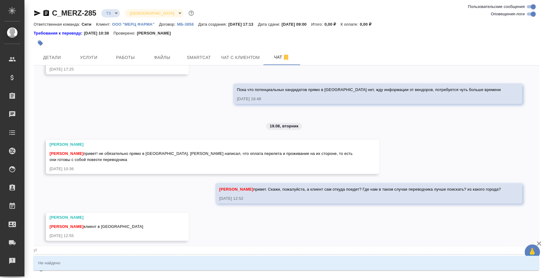
type textarea "@y"
type input "y"
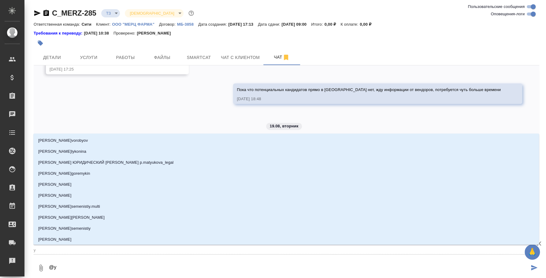
type textarea "@"
type textarea "@н"
type input "н"
type textarea "@на"
type input "на"
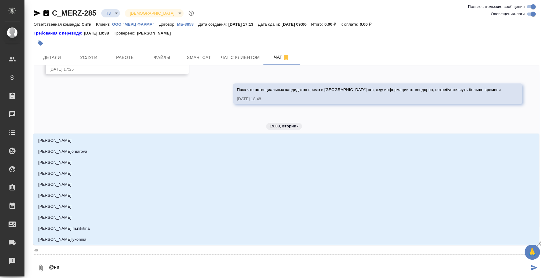
type textarea "@над"
type input "над"
type textarea "@наде"
type input "наде"
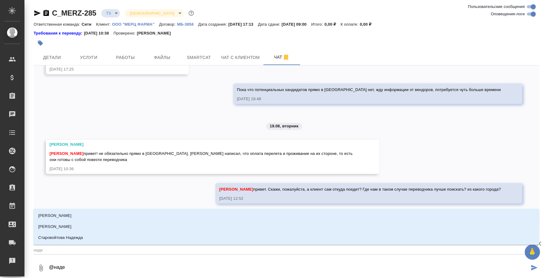
type textarea "@надеж"
type input "надеж"
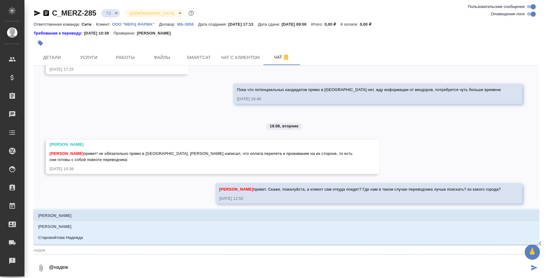
click at [74, 214] on li "Лямина Надежда" at bounding box center [285, 215] width 505 height 11
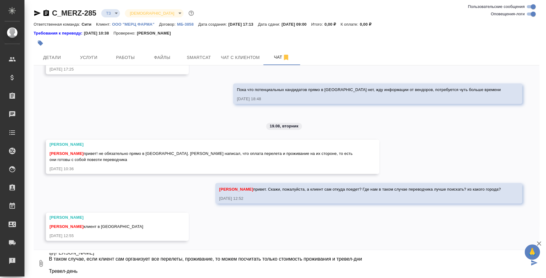
scroll to position [16, 0]
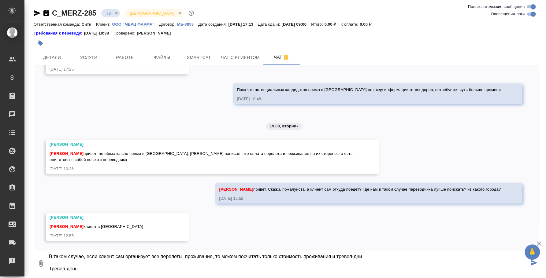
click at [290, 251] on div at bounding box center [286, 251] width 505 height 3
click at [292, 256] on textarea "@Лямина Надежда В таком случае, если клиент сам организует все перелеты, прожив…" at bounding box center [288, 263] width 481 height 21
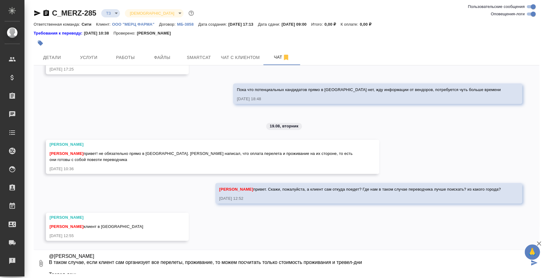
drag, startPoint x: 331, startPoint y: 263, endPoint x: 304, endPoint y: 261, distance: 27.3
click at [304, 261] on textarea "@Лямина Надежда В таком случае, если клиент сам организует все перелеты, прожив…" at bounding box center [288, 263] width 481 height 21
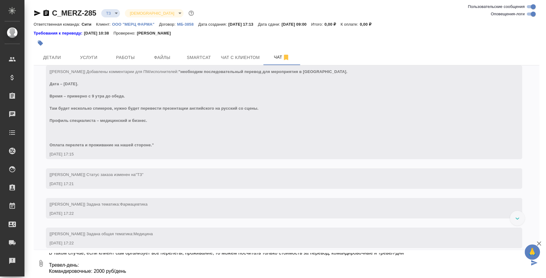
scroll to position [38, 0]
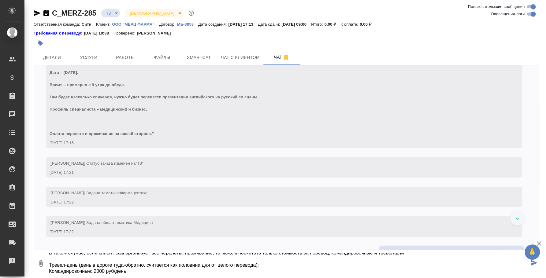
click at [136, 271] on textarea "@Лямина Надежда В таком случае, если клиент сам организует все перелеты, прожив…" at bounding box center [288, 263] width 481 height 21
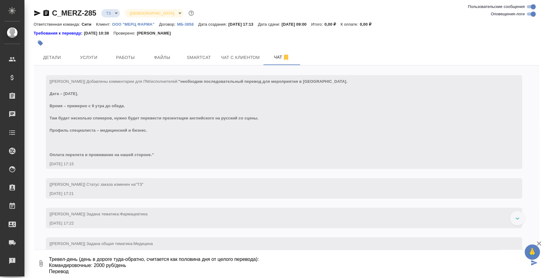
scroll to position [0, 0]
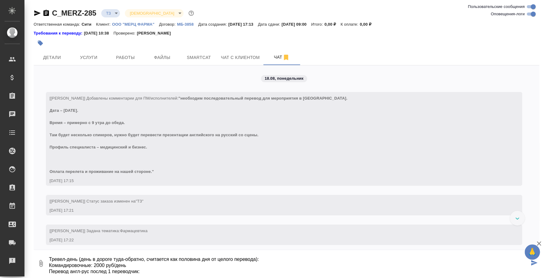
click at [265, 260] on textarea "@Лямина Надежда В таком случае, если клиент сам организует все перелеты, прожив…" at bounding box center [288, 263] width 481 height 21
paste textarea "42000"
click at [183, 270] on textarea "@Лямина Надежда В таком случае, если клиент сам организует все перелеты, прожив…" at bounding box center [288, 263] width 481 height 21
paste textarea "42000"
click at [146, 272] on textarea "@Лямина Надежда В таком случае, если клиент сам организует все перелеты, прожив…" at bounding box center [288, 263] width 481 height 21
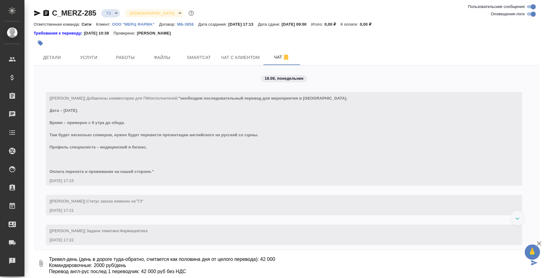
drag, startPoint x: 261, startPoint y: 257, endPoint x: 278, endPoint y: 256, distance: 16.8
click at [278, 256] on textarea "@Лямина Надежда В таком случае, если клиент сам организует все перелеты, прожив…" at bounding box center [288, 263] width 481 height 21
paste textarea "42000"
click at [265, 255] on textarea "@Лямина Надежда В таком случае, если клиент сам организует все перелеты, прожив…" at bounding box center [288, 263] width 481 height 21
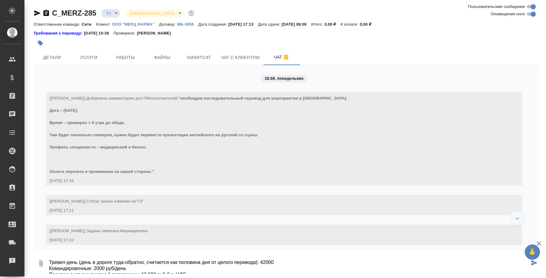
click at [266, 262] on textarea "@Лямина Надежда В таком случае, если клиент сам организует все перелеты, прожив…" at bounding box center [288, 263] width 481 height 21
click at [282, 261] on textarea "@Лямина Надежда В таком случае, если клиент сам организует все перелеты, прожив…" at bounding box center [288, 263] width 481 height 21
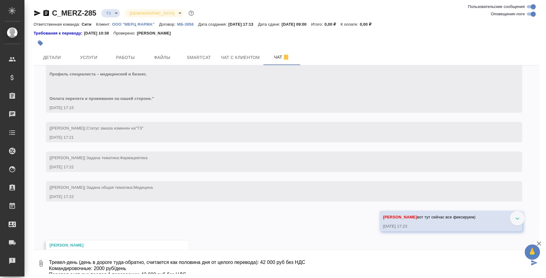
scroll to position [76, 0]
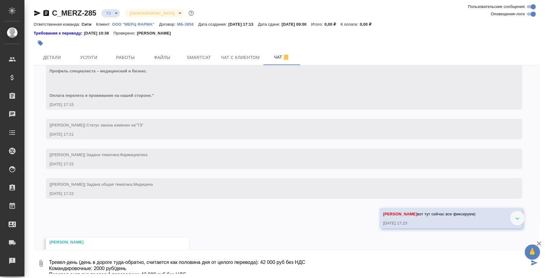
click at [178, 260] on textarea "@Лямина Надежда В таком случае, если клиент сам организует все перелеты, прожив…" at bounding box center [288, 263] width 481 height 21
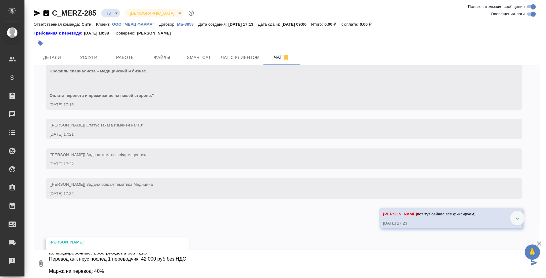
scroll to position [40, 0]
type textarea "@Лямина Надежда В таком случае, если клиент сам организует все перелеты, прожив…"
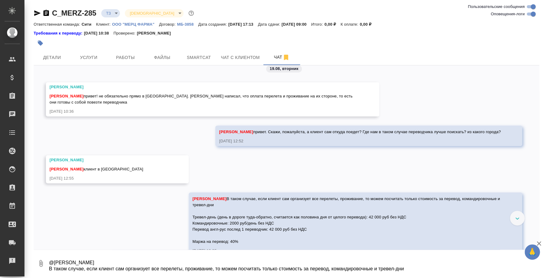
scroll to position [377, 0]
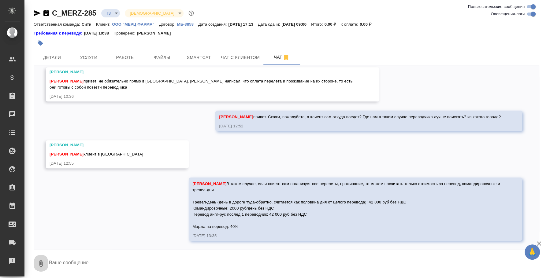
click at [36, 260] on button "0" at bounding box center [41, 263] width 15 height 21
click at [56, 226] on label "С локального диска" at bounding box center [43, 231] width 76 height 12
click at [0, 0] on input "С локального диска" at bounding box center [0, 0] width 0 height 0
click at [92, 261] on textarea at bounding box center [288, 263] width 481 height 21
type textarea "Сможет этот переводчик)"
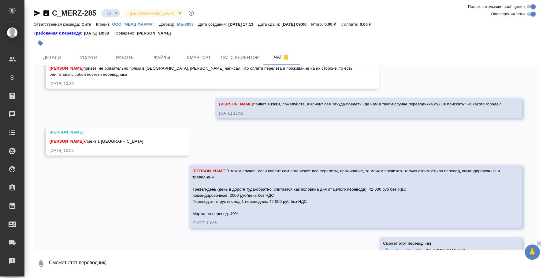
scroll to position [415, 0]
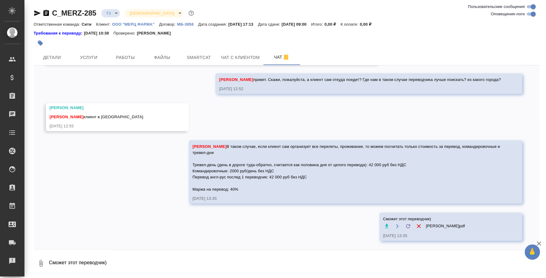
click at [242, 226] on div "18.08, понедельник [Лямина Надежда] Добавлены комментарии для ПМ/исполнителей: …" at bounding box center [286, 157] width 505 height 184
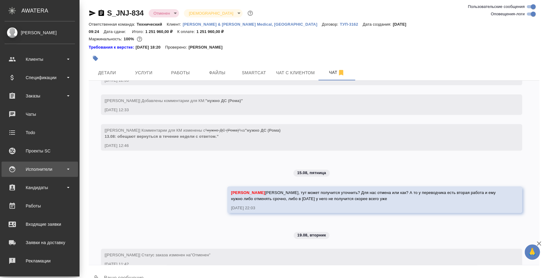
click at [32, 170] on div "Исполнители" at bounding box center [40, 169] width 70 height 9
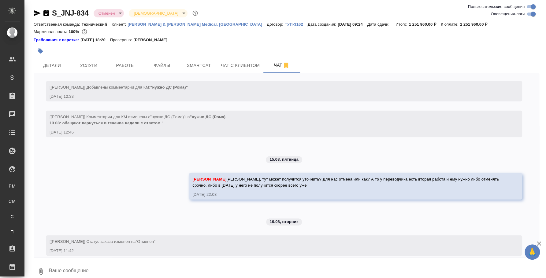
scroll to position [1649, 0]
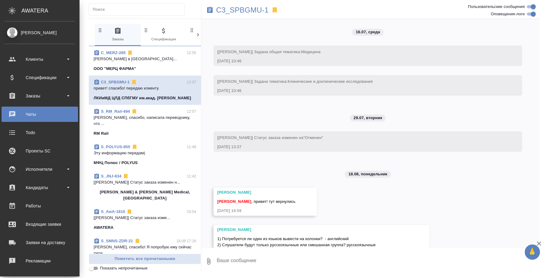
scroll to position [768, 0]
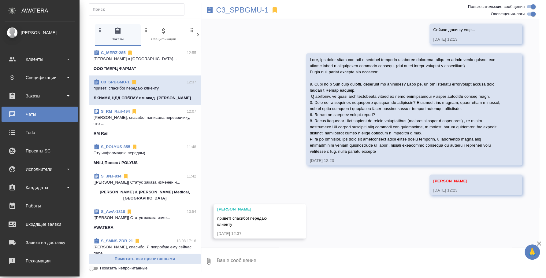
click at [145, 62] on span "C_MERZ-285 12:55 [PERSON_NAME] в [GEOGRAPHIC_DATA]... ООО "МЕРЦ ФАРМА"" at bounding box center [145, 61] width 102 height 22
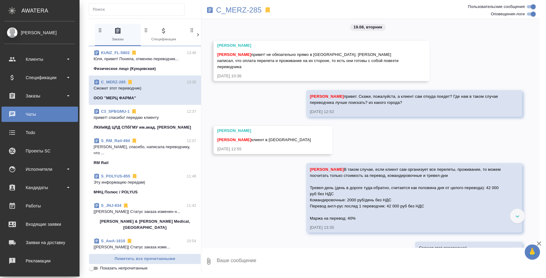
scroll to position [395, 0]
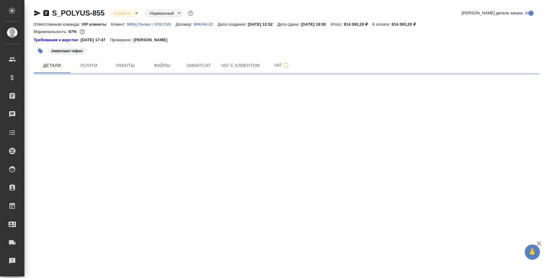
select select "RU"
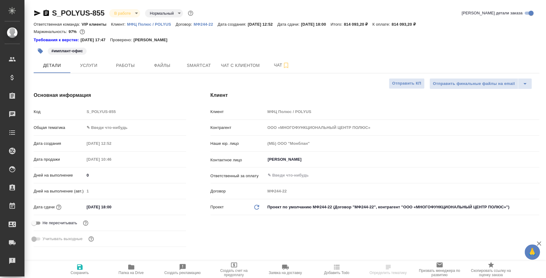
type textarea "x"
type input "Юридический"
type textarea "x"
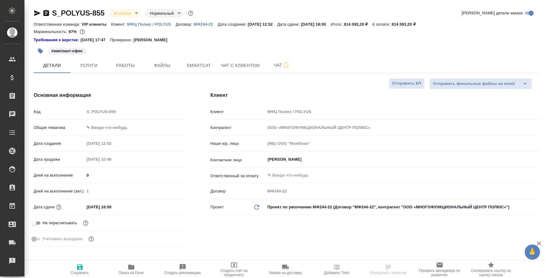
type textarea "x"
type input "[PERSON_NAME]"
type input "Павлова Антонина a.pavlova"
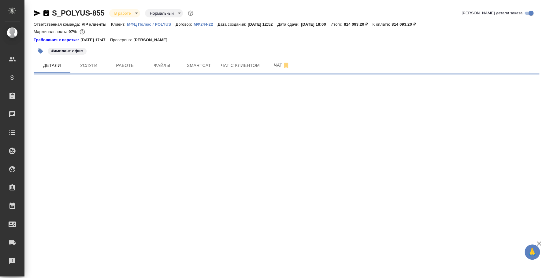
select select "RU"
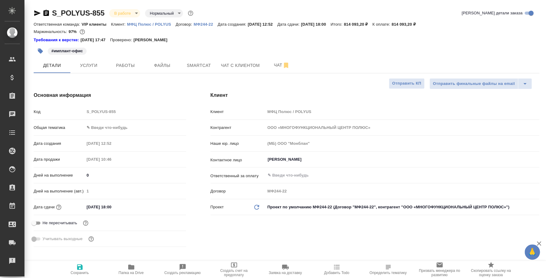
type textarea "x"
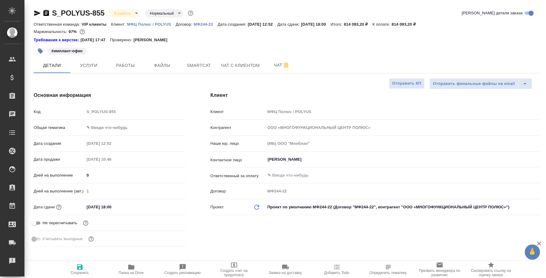
type textarea "x"
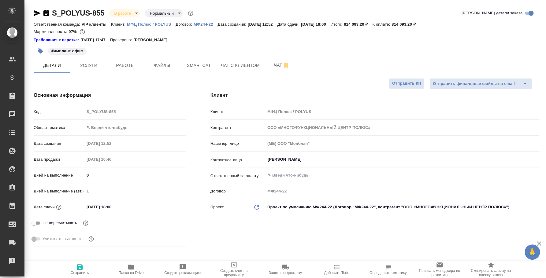
type textarea "x"
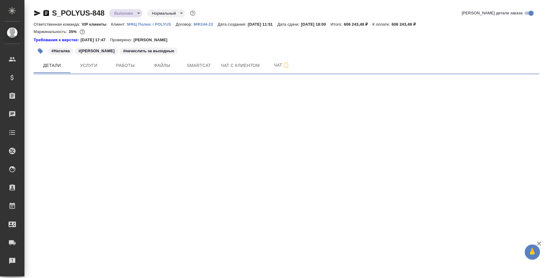
select select "RU"
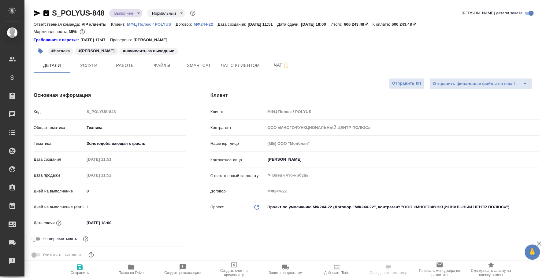
type textarea "x"
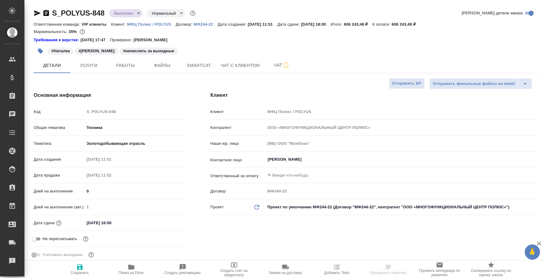
type textarea "x"
click at [80, 62] on span "Услуги" at bounding box center [88, 66] width 29 height 8
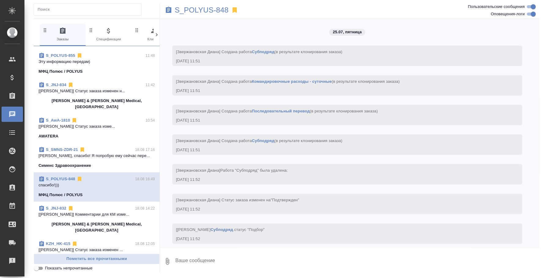
scroll to position [3677, 0]
